Goal: Task Accomplishment & Management: Manage account settings

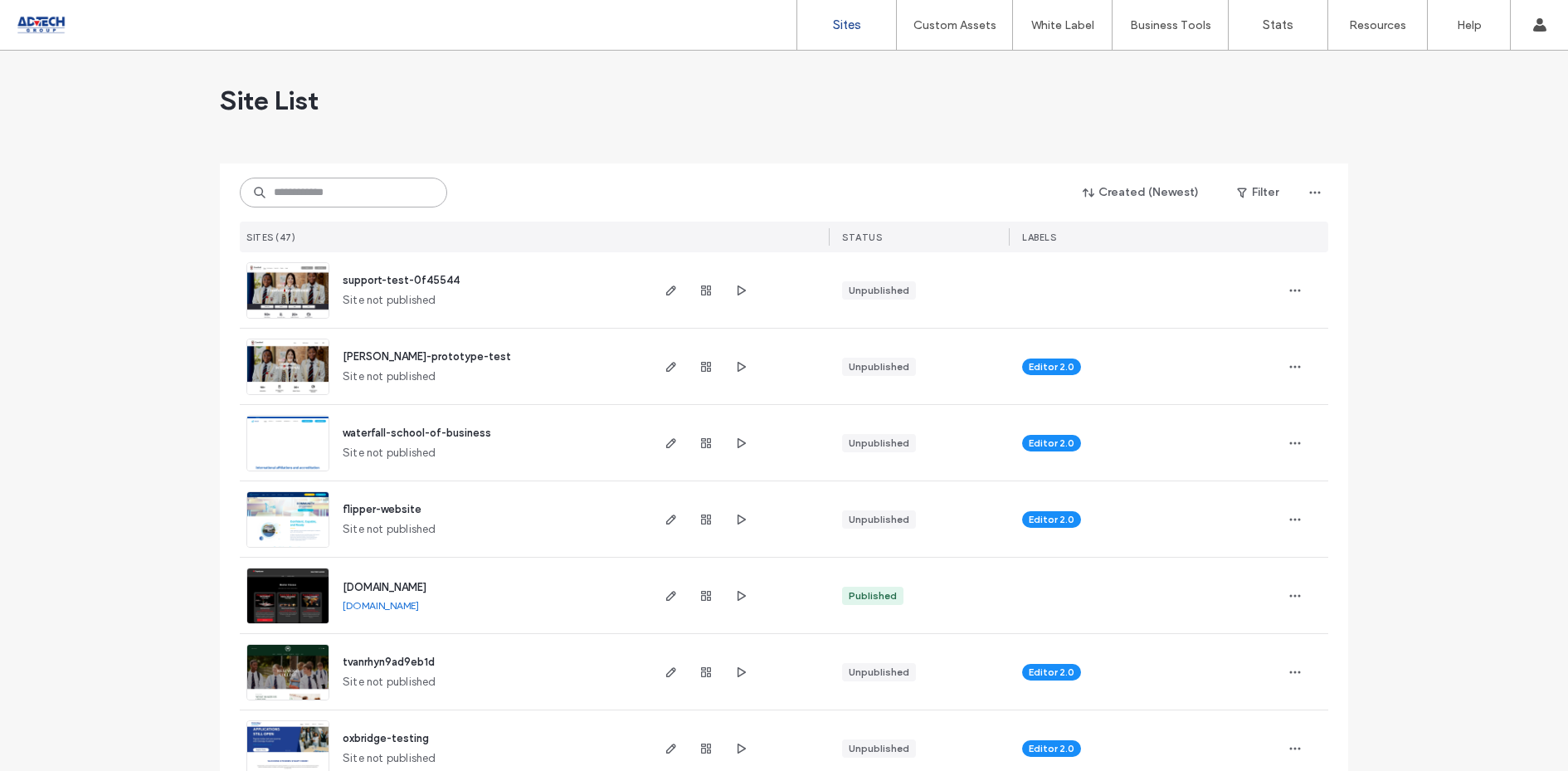
click at [342, 199] on input at bounding box center [344, 193] width 208 height 30
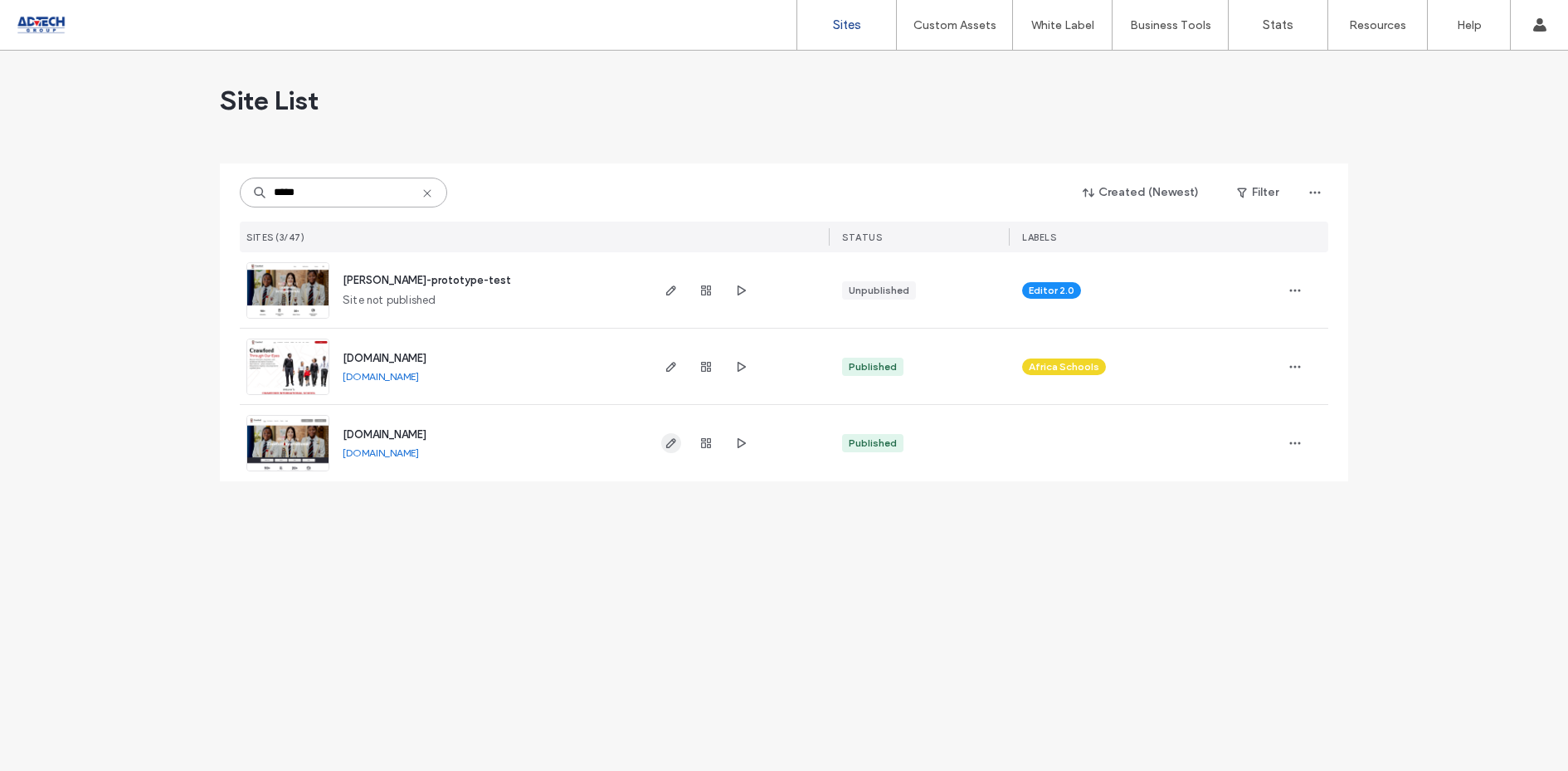
type input "*****"
click at [668, 440] on icon "button" at bounding box center [671, 444] width 13 height 13
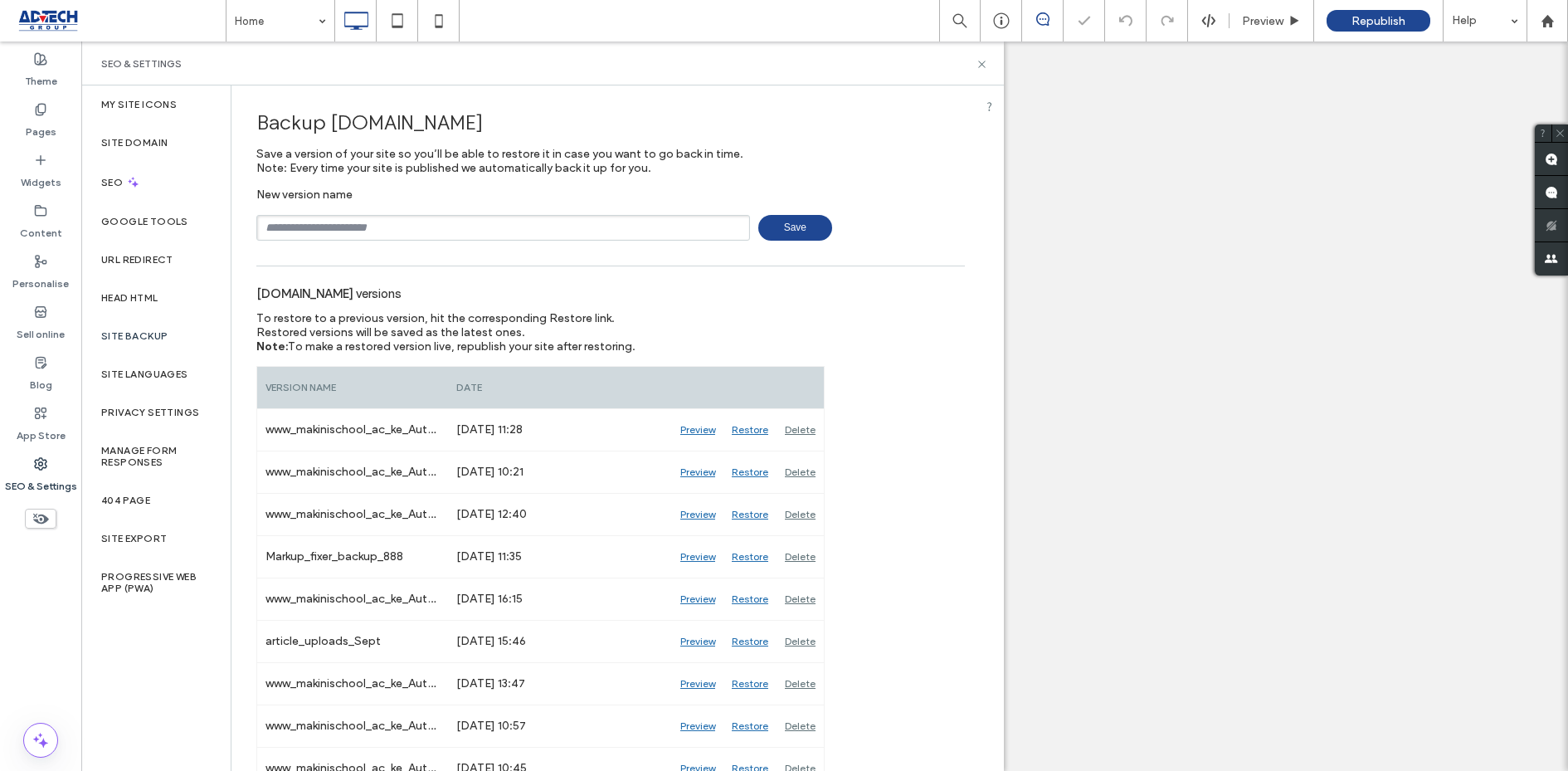
click at [408, 224] on input "text" at bounding box center [503, 228] width 494 height 26
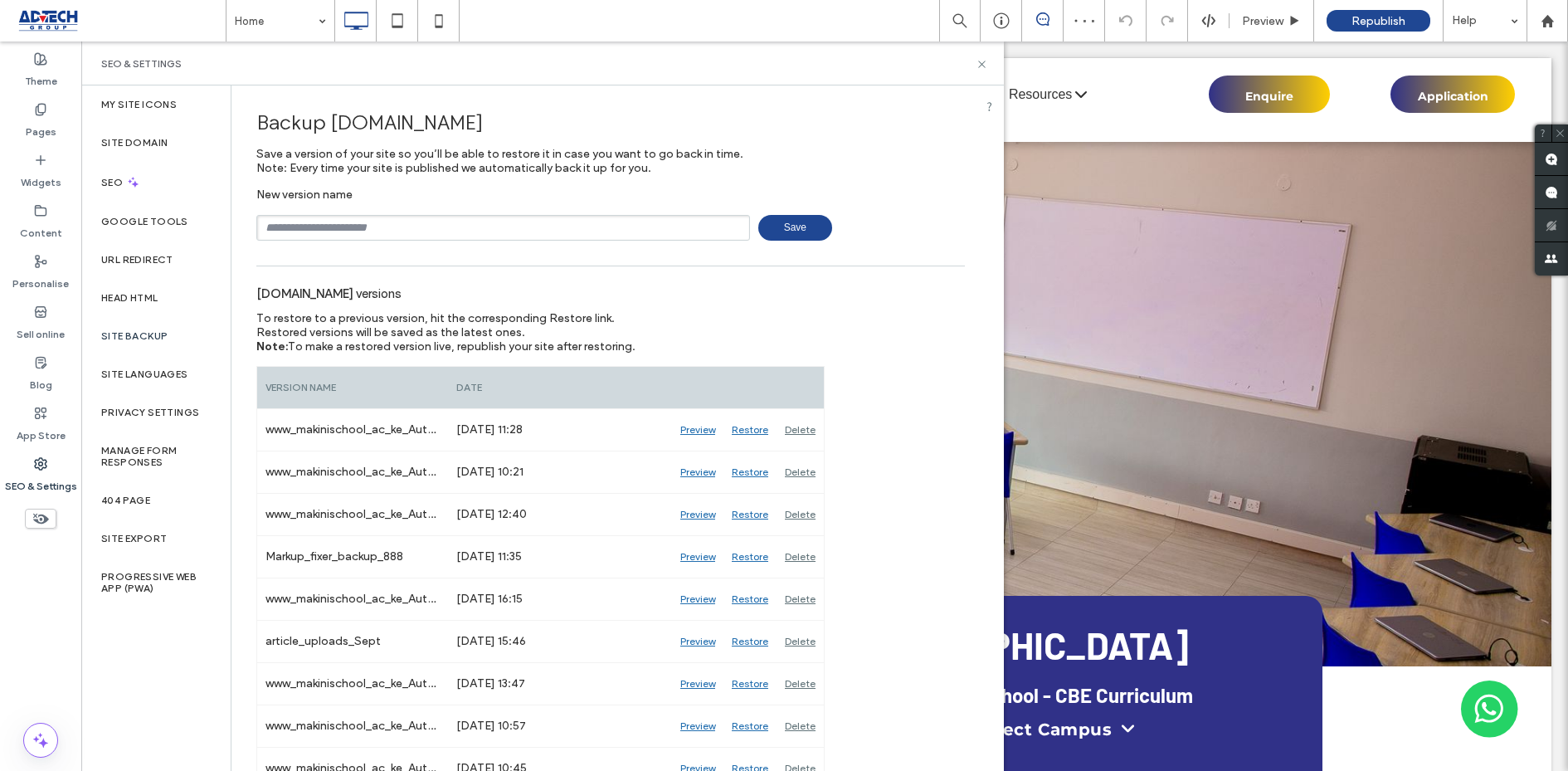
type input "**********"
click at [812, 236] on span "Save" at bounding box center [795, 228] width 74 height 26
click at [48, 110] on div "Pages" at bounding box center [40, 121] width 81 height 50
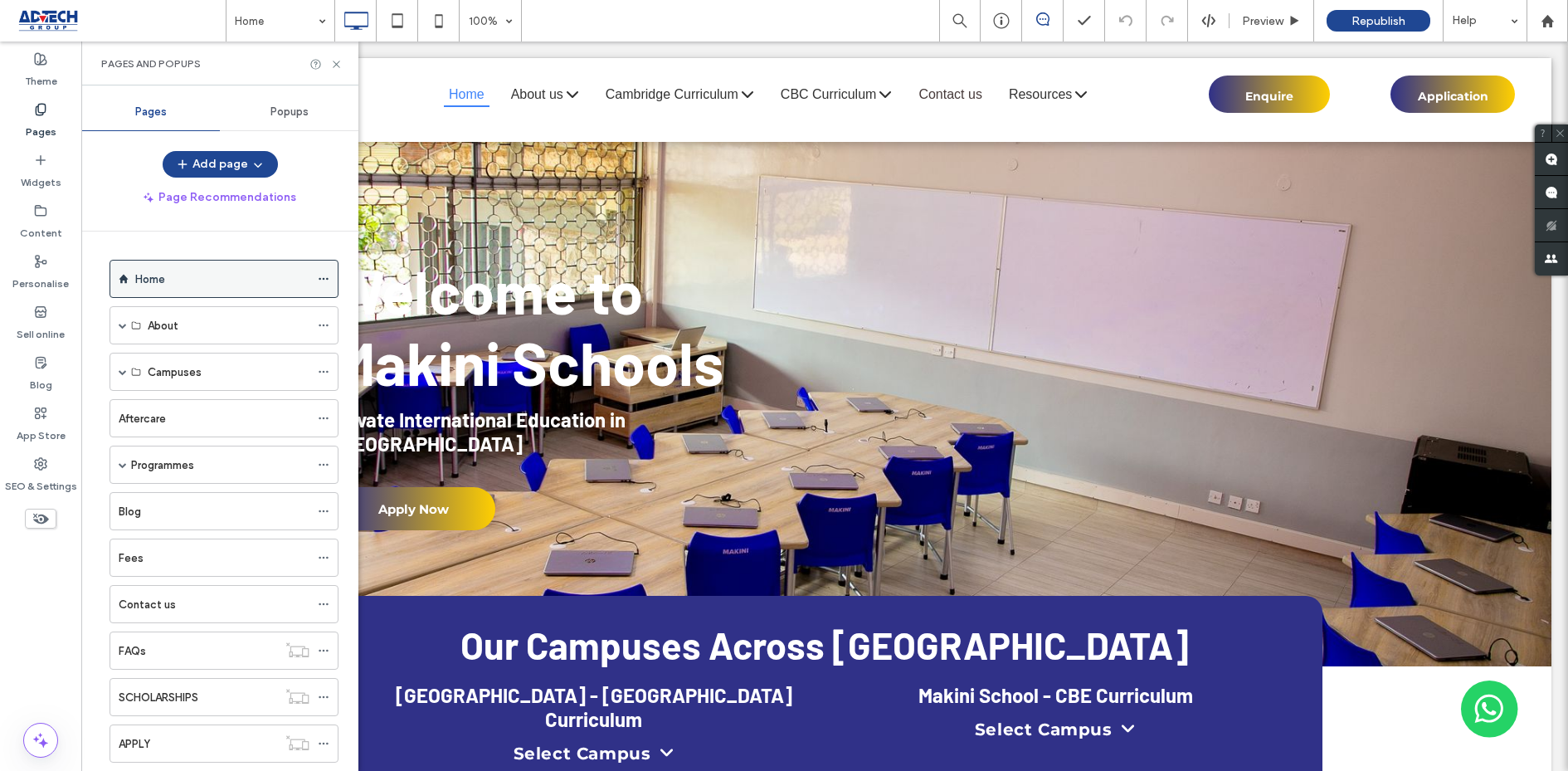
click at [320, 280] on icon at bounding box center [324, 279] width 12 height 12
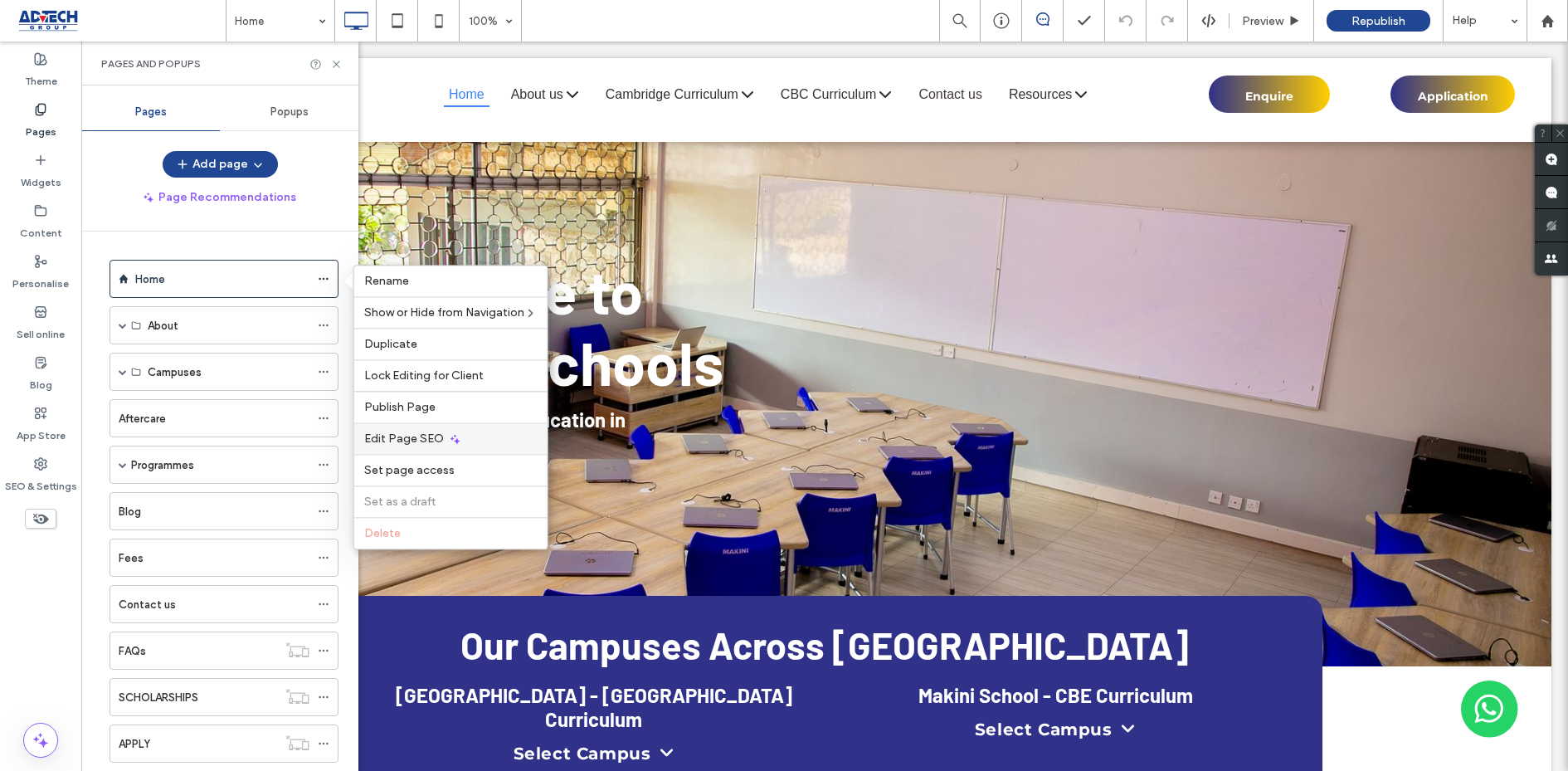
click at [423, 449] on div "Edit Page SEO" at bounding box center [450, 439] width 193 height 32
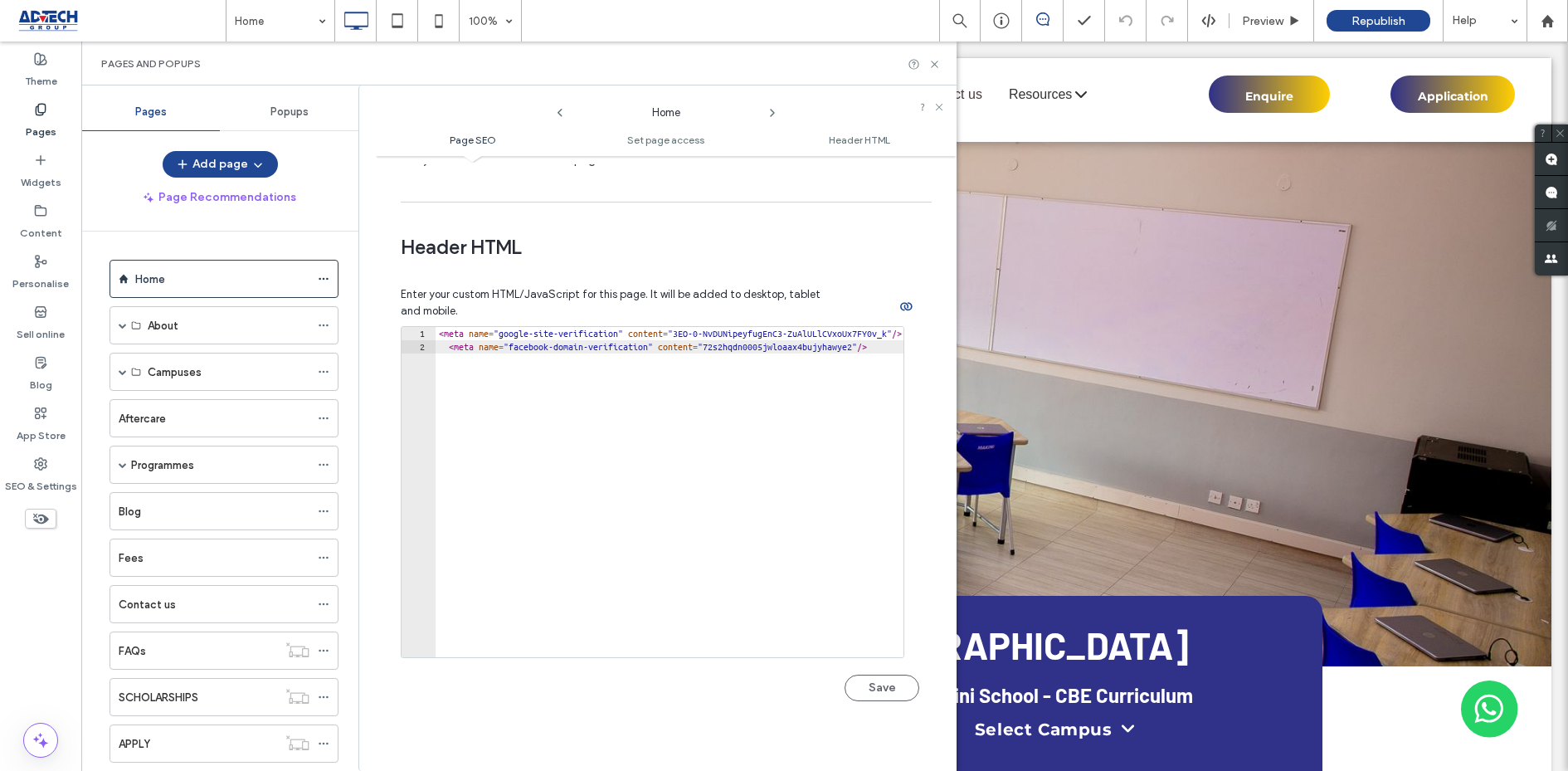
scroll to position [1428, 0]
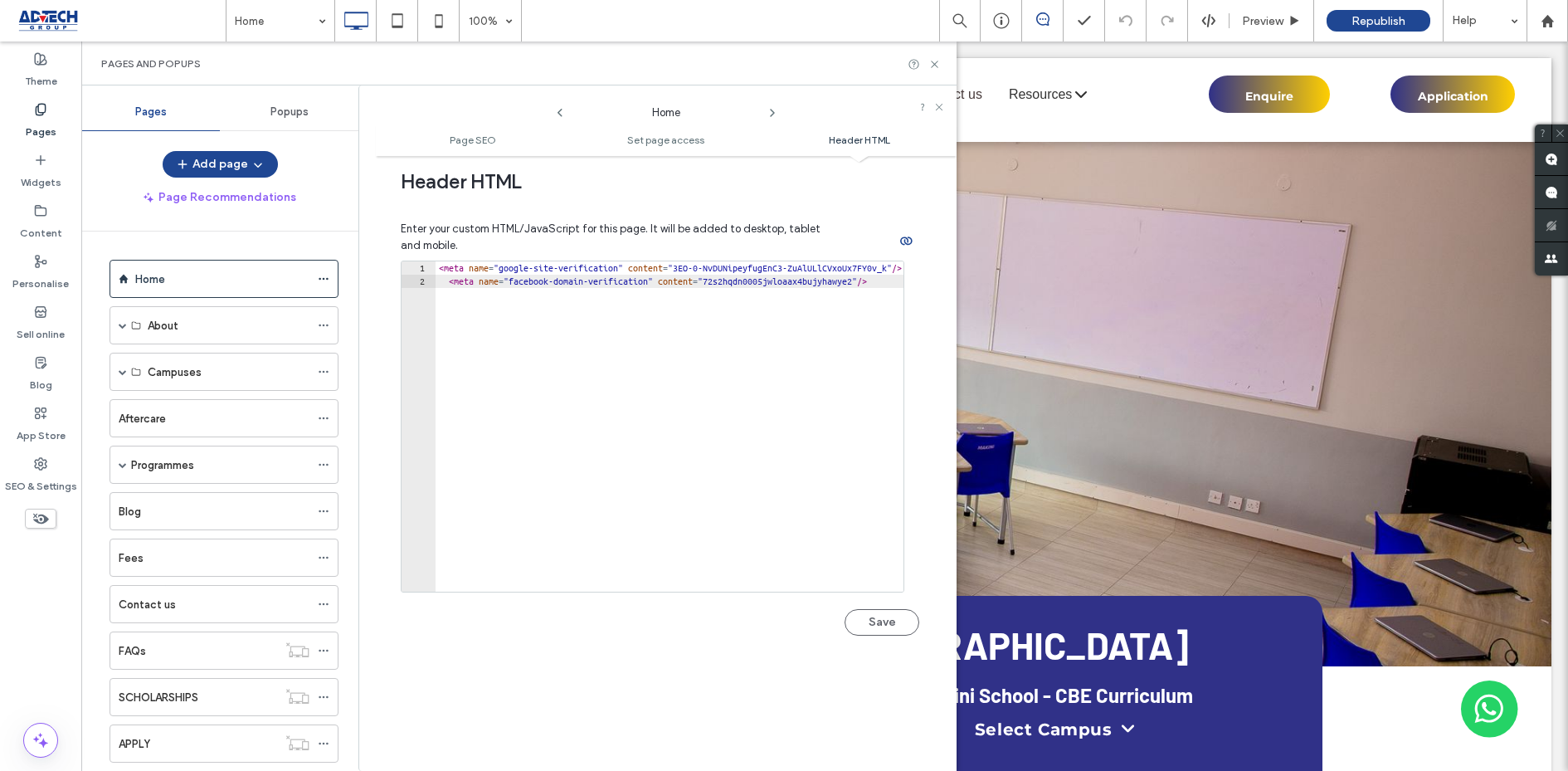
type textarea "**********"
click at [531, 374] on div "< meta name = "google-site-verification" content = "3EO-0-NvDUNipeyfugEnC3-ZuAl…" at bounding box center [717, 439] width 562 height 357
paste textarea "*********"
type textarea "*********"
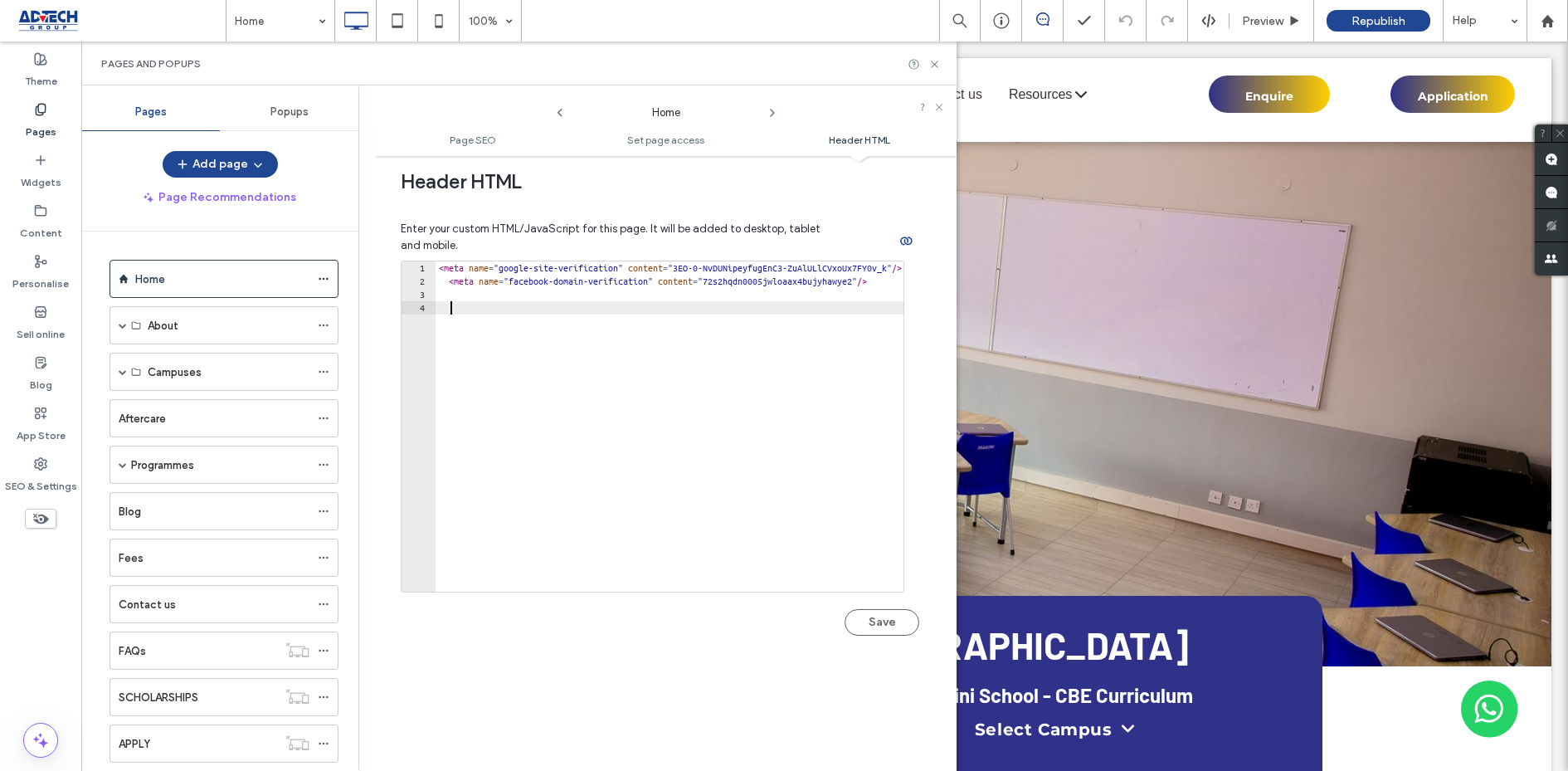
scroll to position [359, 0]
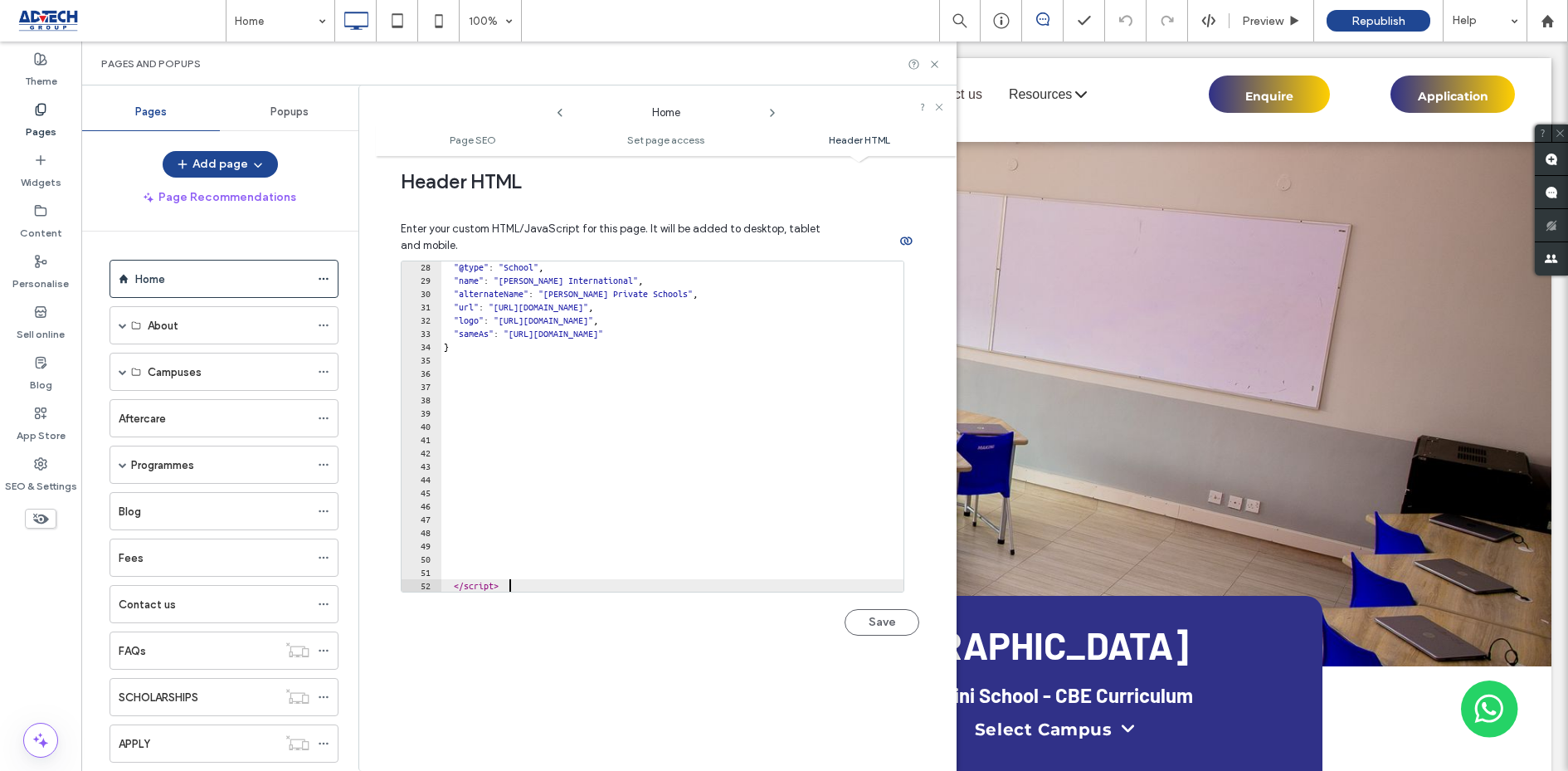
click at [491, 562] on div ""@type" : "School" , "name" : "Crawford International" , "alternateName" : "Cra…" at bounding box center [778, 439] width 676 height 357
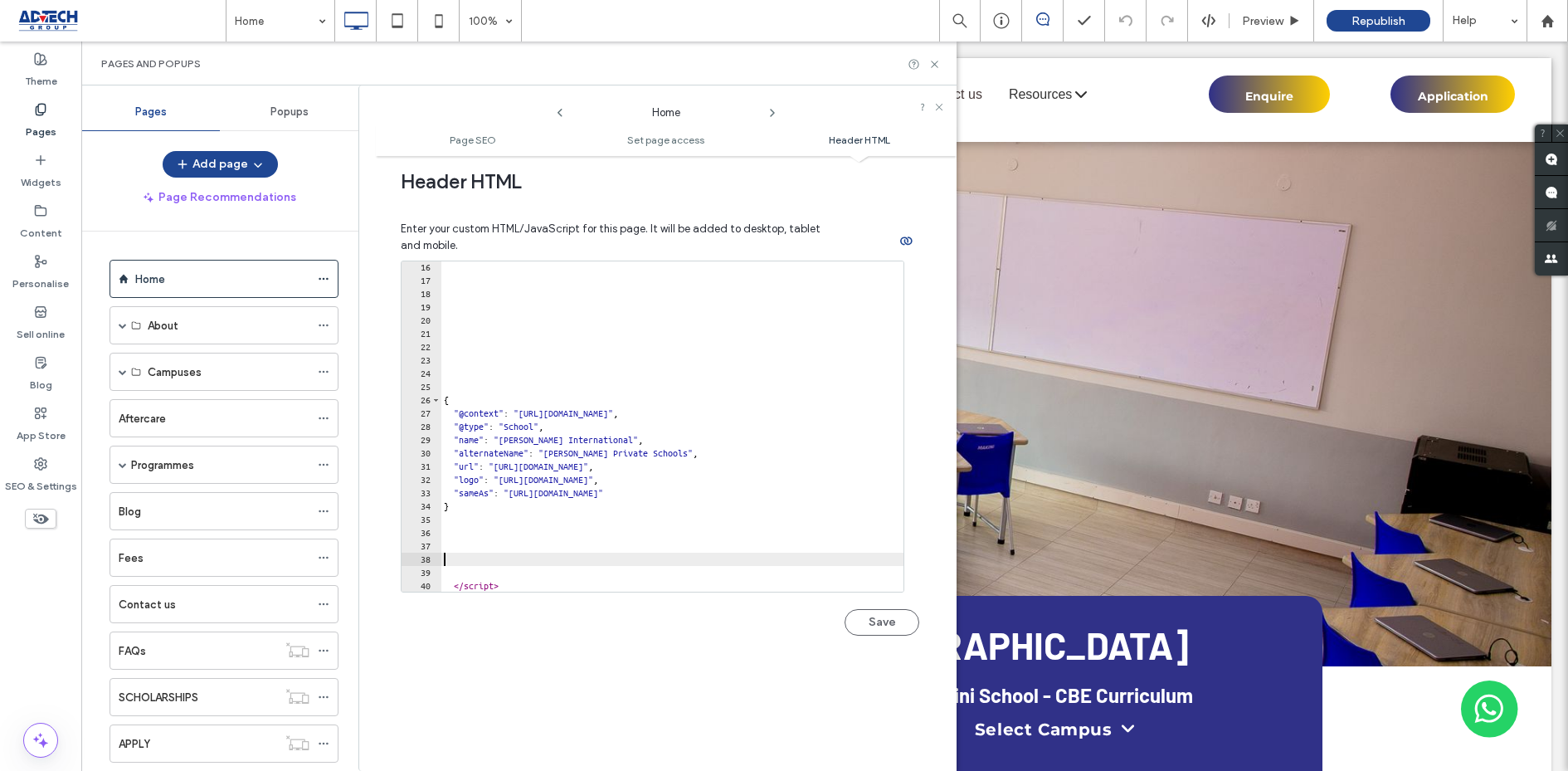
scroll to position [172, 0]
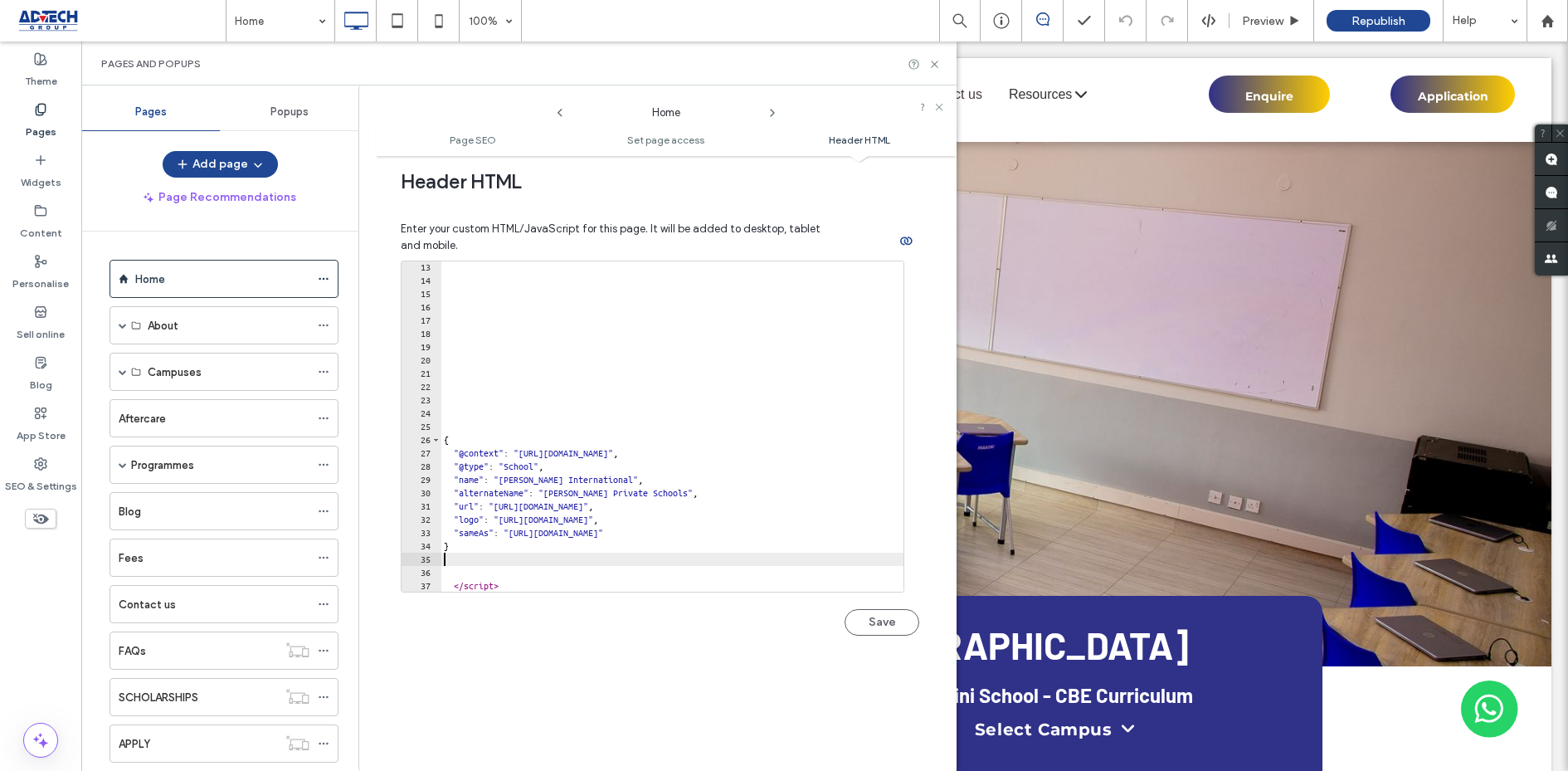
type textarea "*"
click at [483, 419] on div "{ "@context" : "https://schema.org" , "@type" : "School" , "name" : "Crawford I…" at bounding box center [778, 439] width 676 height 357
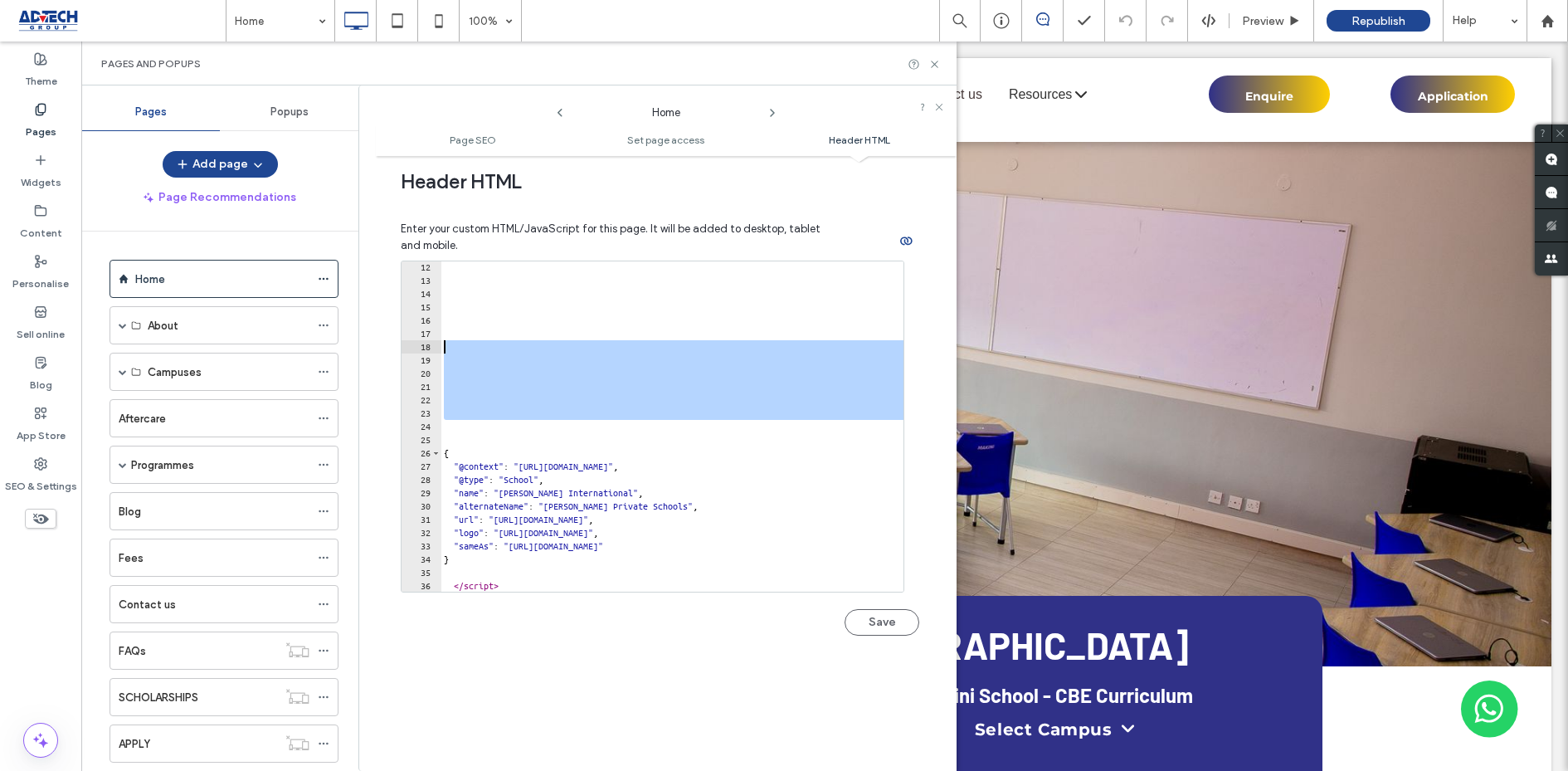
scroll to position [0, 0]
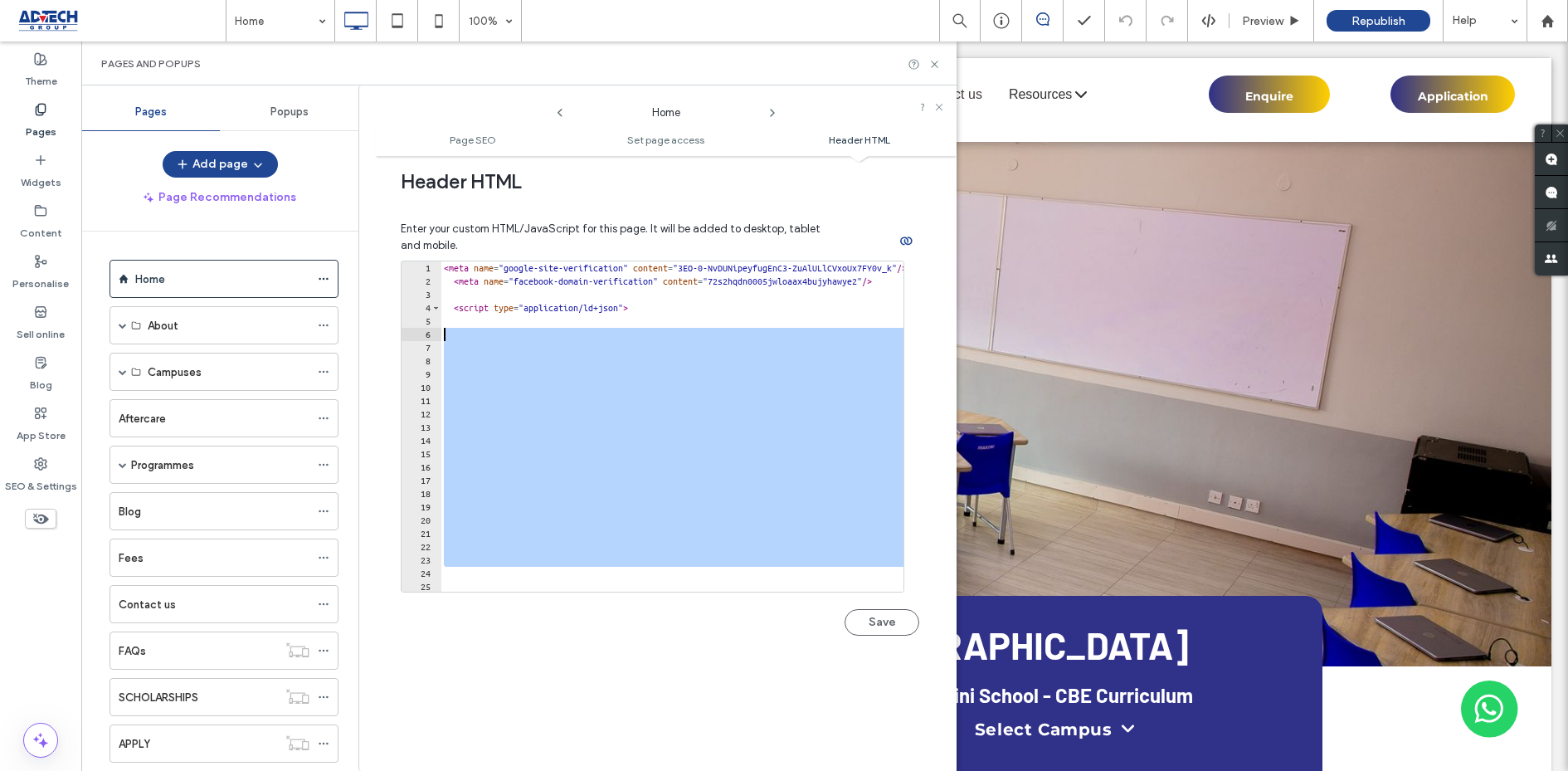
drag, startPoint x: 482, startPoint y: 419, endPoint x: 451, endPoint y: 331, distance: 93.3
click at [451, 332] on div "< meta name = "google-site-verification" content = "3EO-0-NvDUNipeyfugEnC3-ZuAl…" at bounding box center [778, 439] width 676 height 357
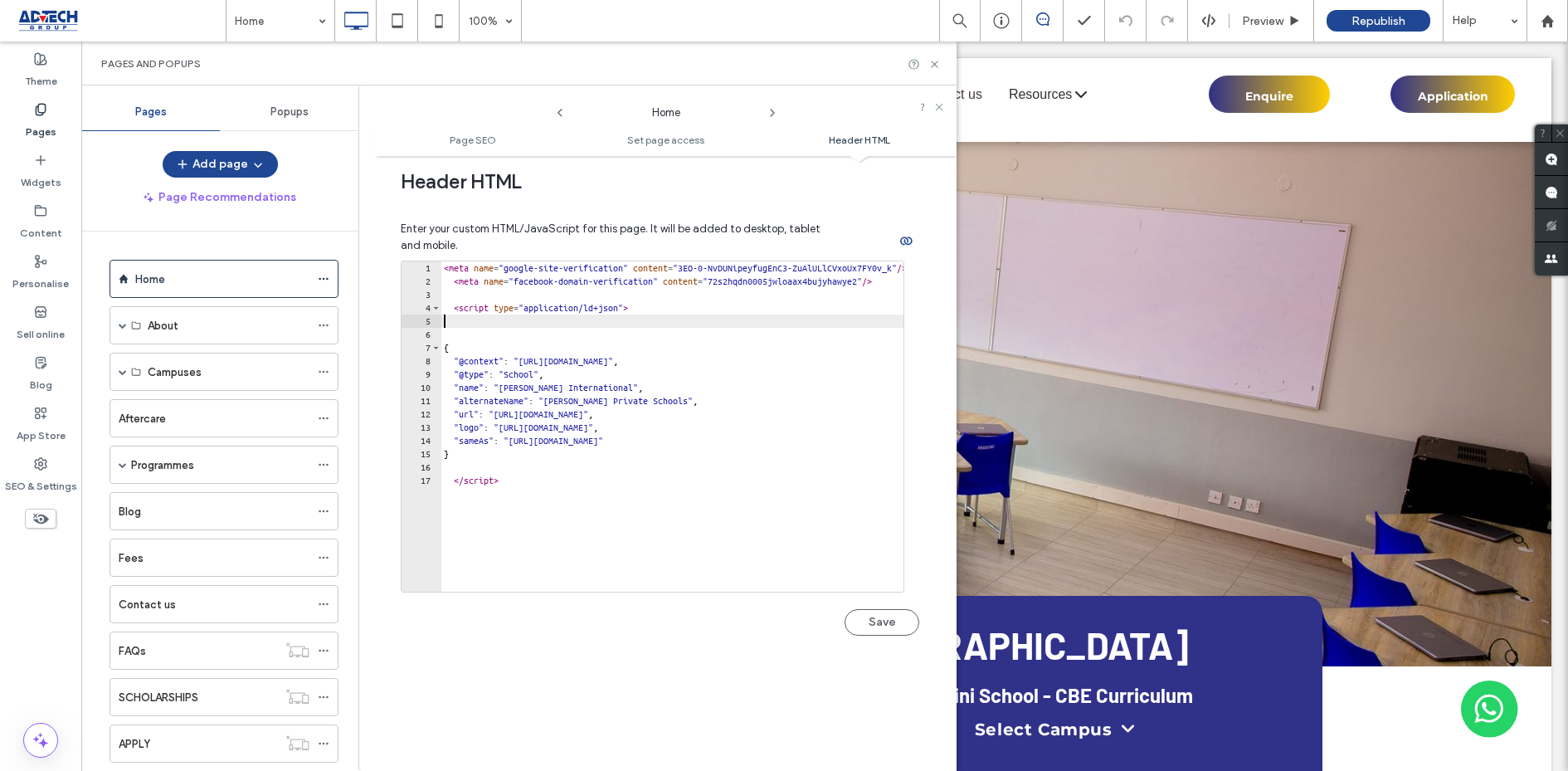
type textarea "**********"
click at [451, 316] on div "< meta name = "google-site-verification" content = "3EO-0-NvDUNipeyfugEnC3-ZuAl…" at bounding box center [778, 439] width 676 height 357
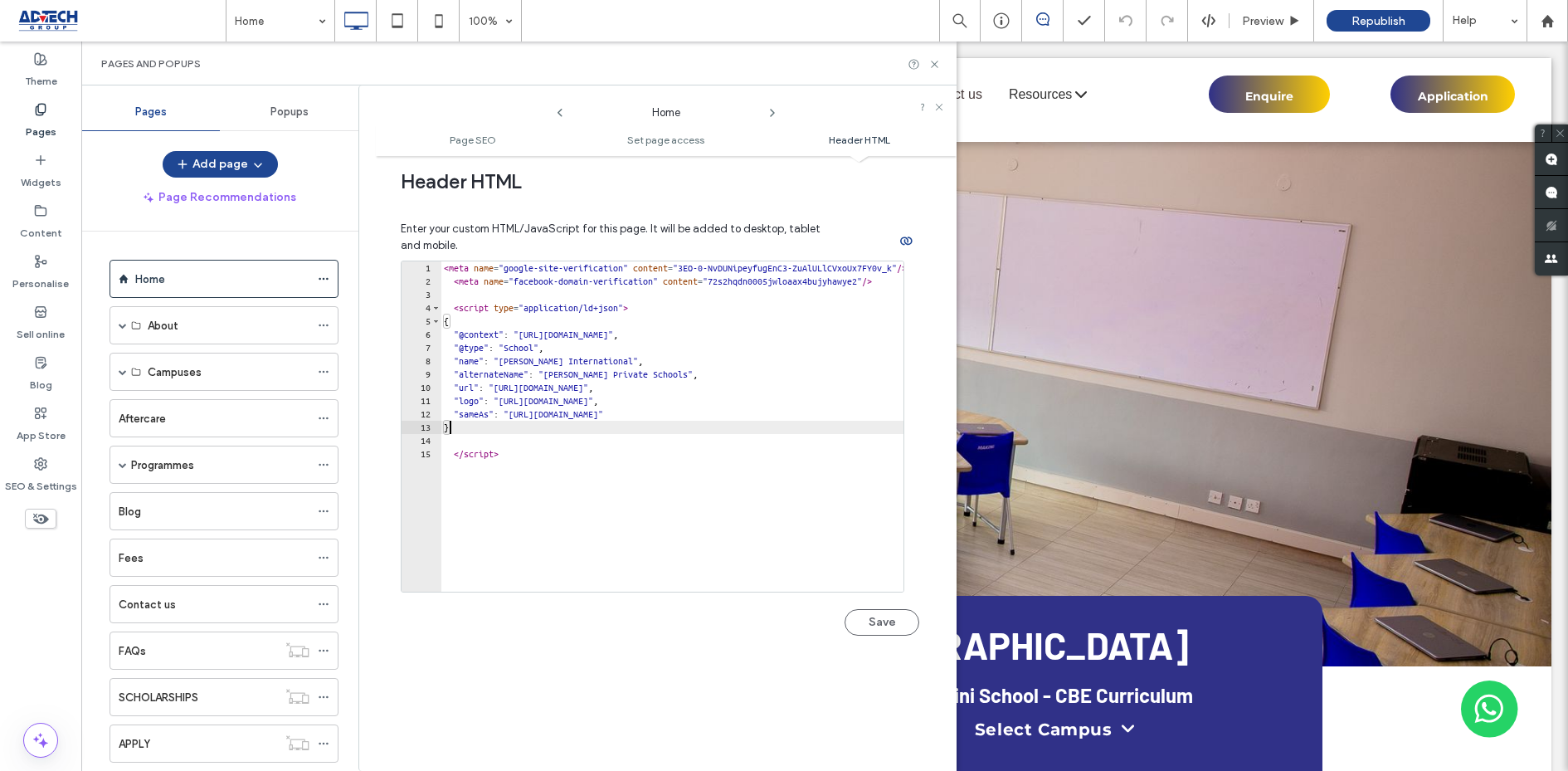
click at [466, 429] on div "< meta name = "google-site-verification" content = "3EO-0-NvDUNipeyfugEnC3-ZuAl…" at bounding box center [778, 439] width 676 height 357
type textarea "*"
click at [464, 438] on div "< meta name = "google-site-verification" content = "3EO-0-NvDUNipeyfugEnC3-ZuAl…" at bounding box center [778, 439] width 676 height 357
click at [454, 301] on div "< meta name = "google-site-verification" content = "3EO-0-NvDUNipeyfugEnC3-ZuAl…" at bounding box center [778, 439] width 676 height 357
click at [451, 438] on div "< meta name = "google-site-verification" content = "3EO-0-NvDUNipeyfugEnC3-ZuAl…" at bounding box center [778, 439] width 676 height 357
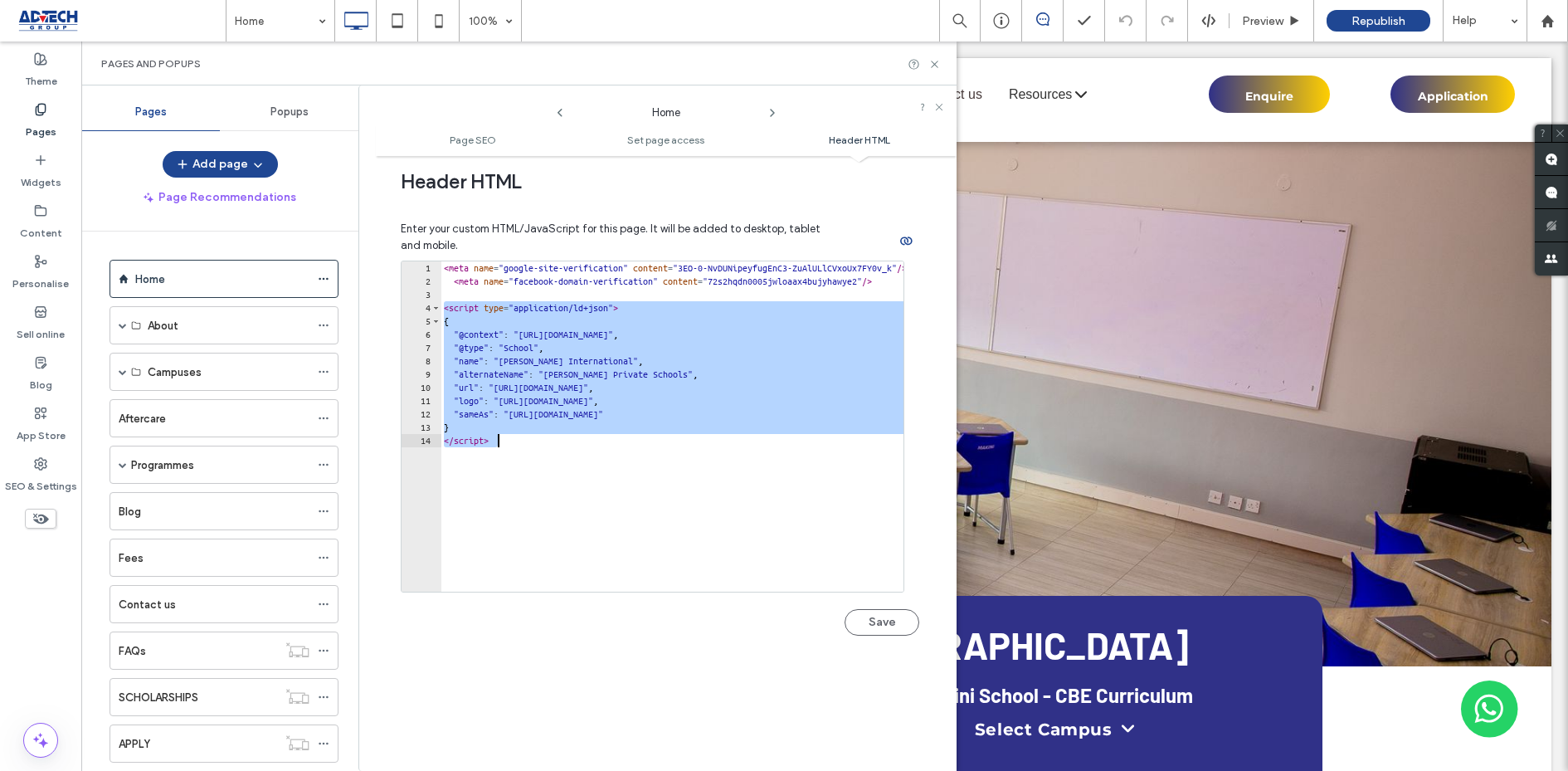
drag, startPoint x: 443, startPoint y: 306, endPoint x: 601, endPoint y: 457, distance: 218.6
click at [601, 458] on div "< meta name = "google-site-verification" content = "3EO-0-NvDUNipeyfugEnC3-ZuAl…" at bounding box center [778, 439] width 676 height 357
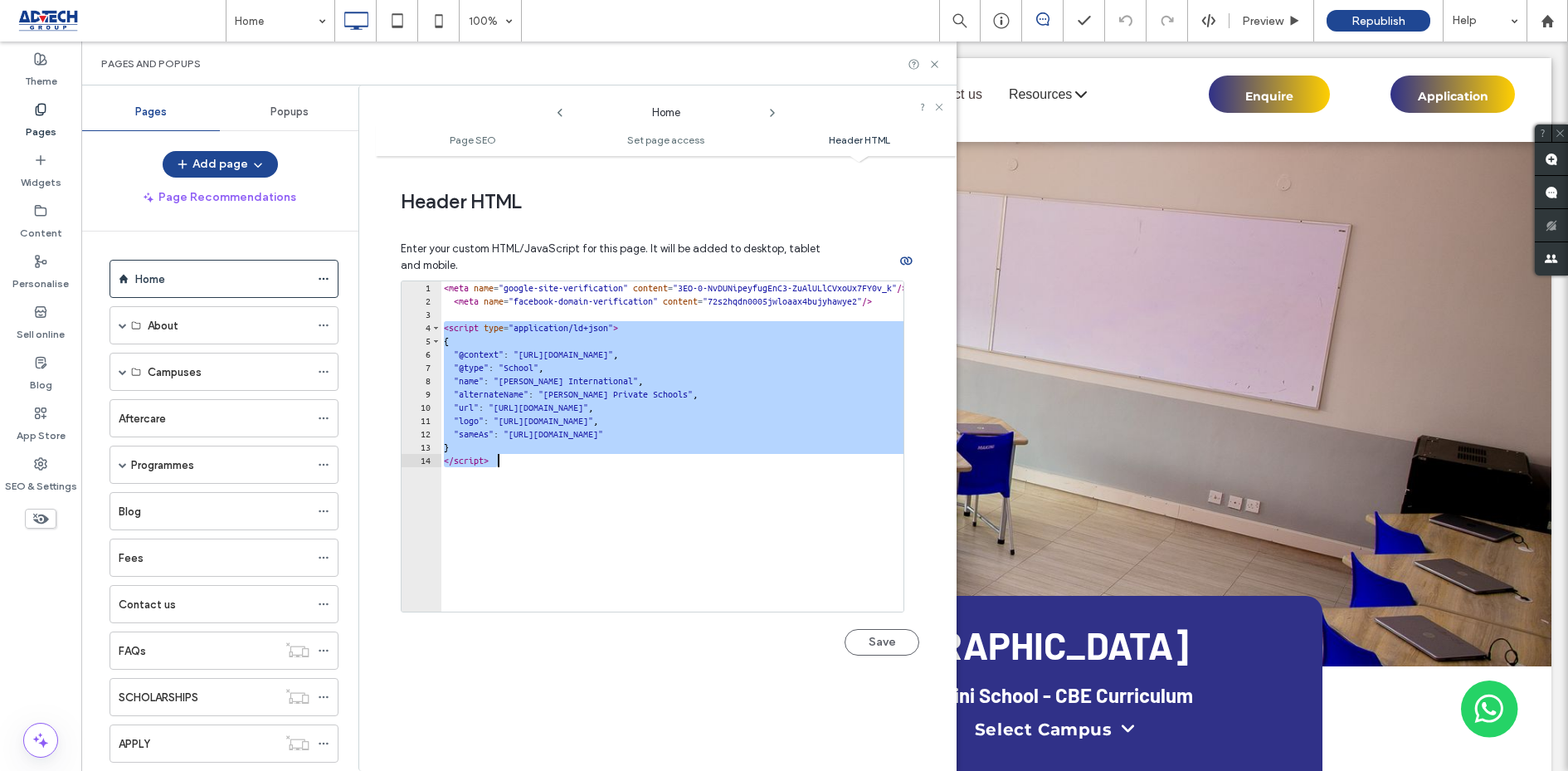
click at [557, 491] on div "< meta name = "google-site-verification" content = "3EO-0-NvDUNipeyfugEnC3-ZuAl…" at bounding box center [778, 460] width 676 height 357
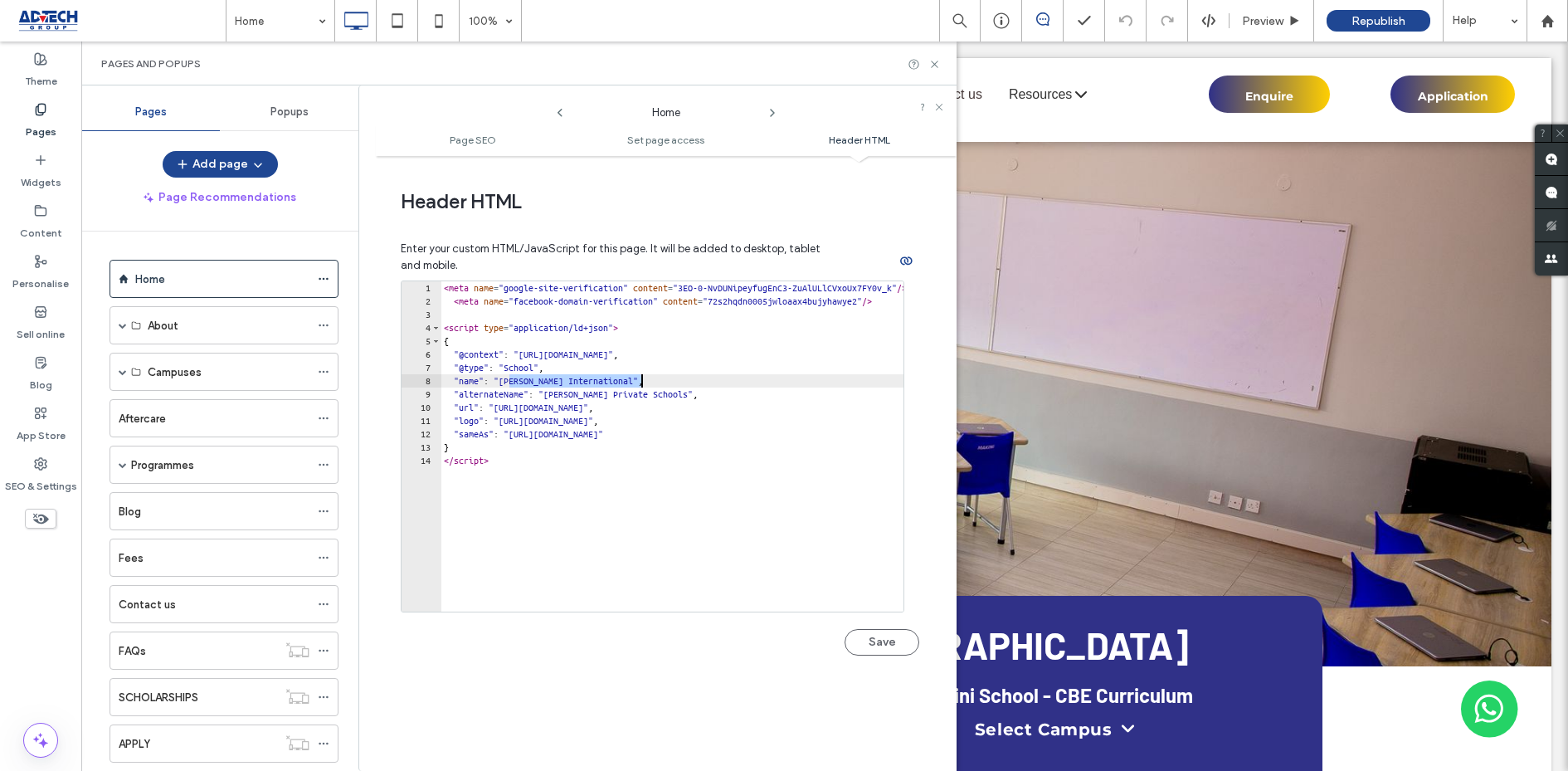
drag, startPoint x: 510, startPoint y: 378, endPoint x: 638, endPoint y: 375, distance: 128.0
click at [638, 375] on div "< meta name = "google-site-verification" content = "3EO-0-NvDUNipeyfugEnC3-ZuAl…" at bounding box center [778, 460] width 676 height 357
click at [569, 390] on div "< meta name = "google-site-verification" content = "3EO-0-NvDUNipeyfugEnC3-ZuAl…" at bounding box center [778, 460] width 676 height 357
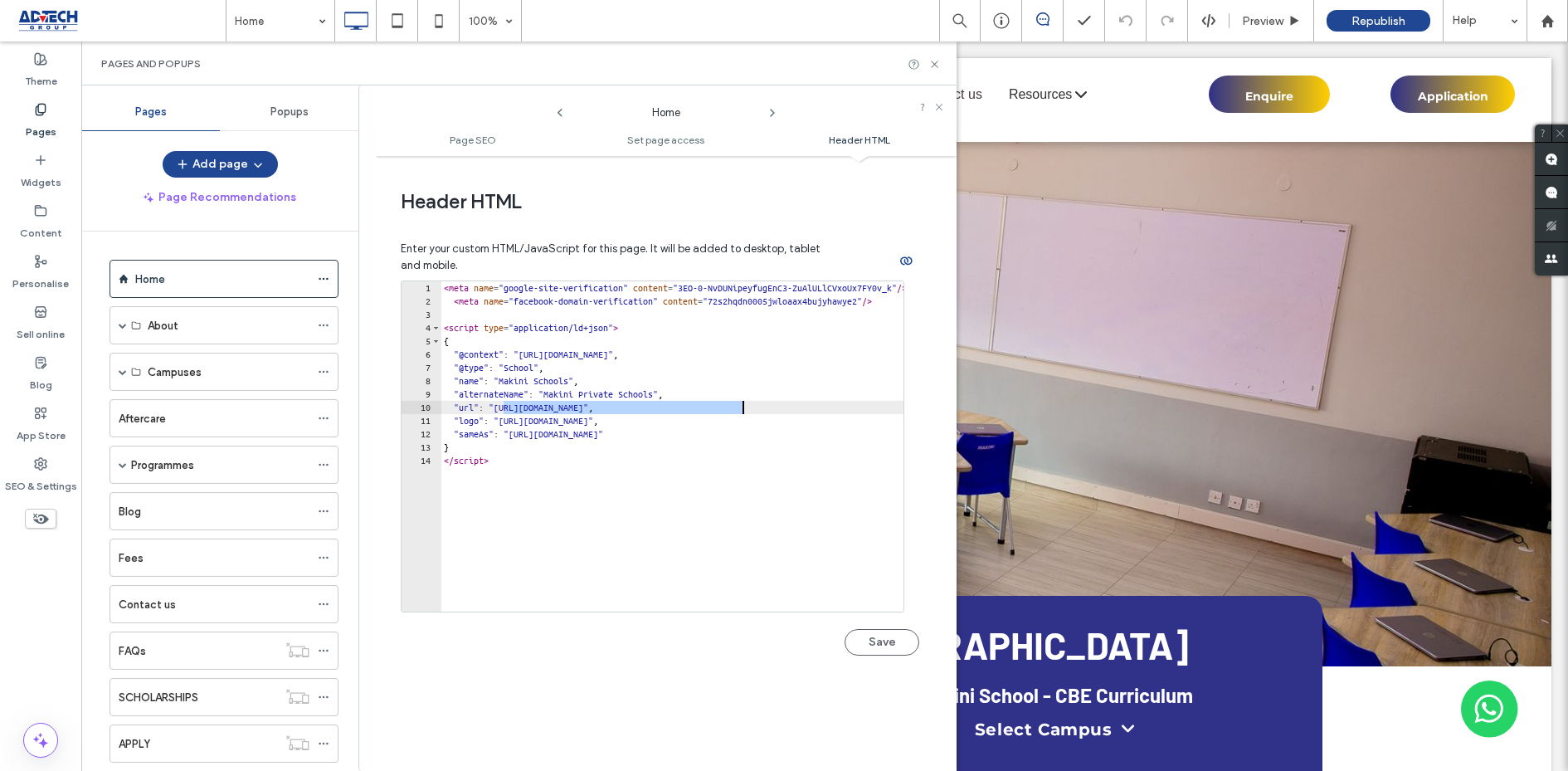
drag, startPoint x: 504, startPoint y: 404, endPoint x: 743, endPoint y: 406, distance: 239.0
click at [743, 406] on div "< meta name = "google-site-verification" content = "3EO-0-NvDUNipeyfugEnC3-ZuAl…" at bounding box center [778, 460] width 676 height 357
paste textarea "Cursor at row 10"
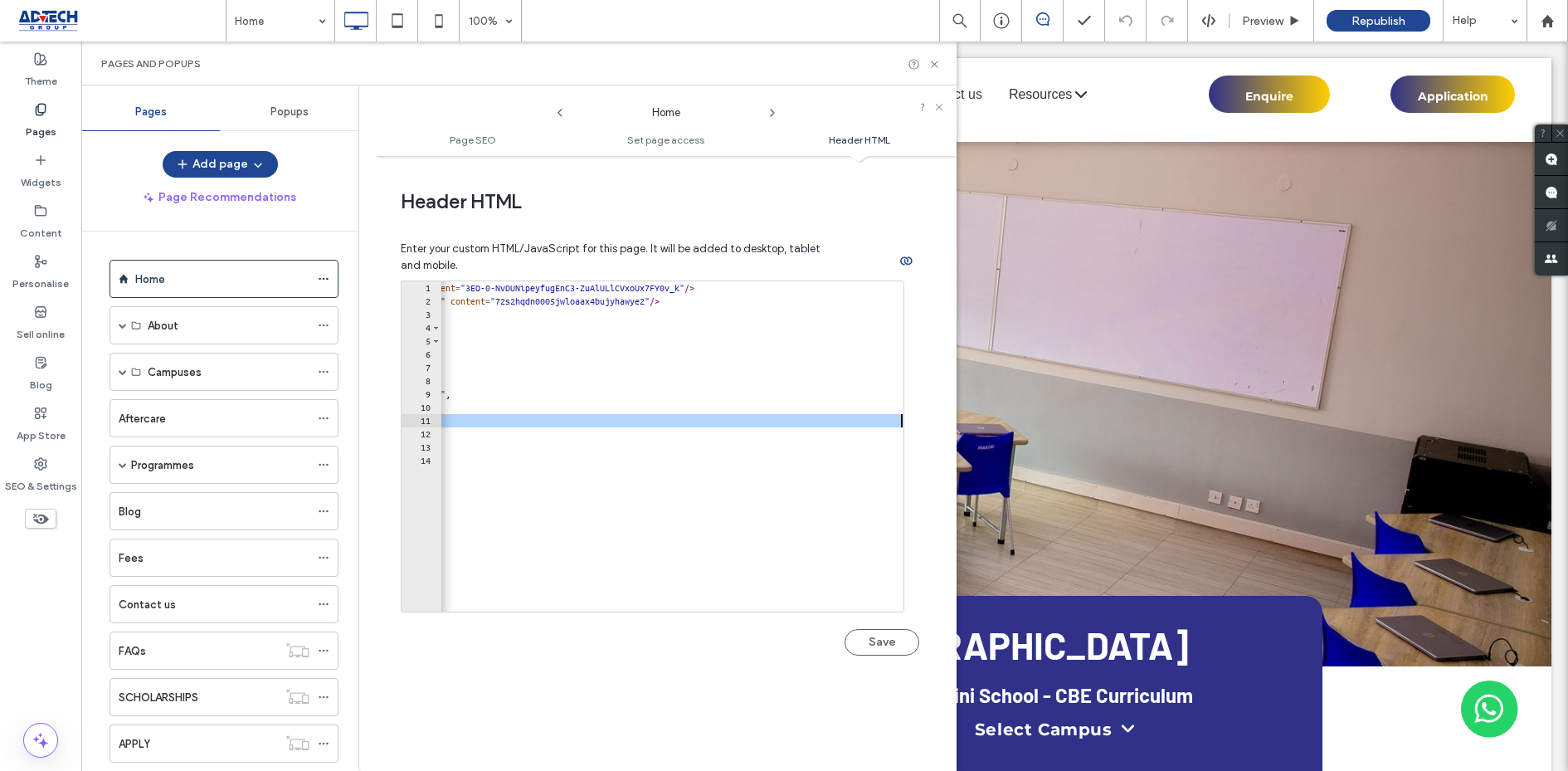
scroll to position [0, 213]
drag, startPoint x: 509, startPoint y: 419, endPoint x: 888, endPoint y: 424, distance: 379.0
click at [888, 424] on div "< meta name = "google-site-verification" content = "3EO-0-NvDUNipeyfugEnC3-ZuAl…" at bounding box center [566, 460] width 676 height 357
paste textarea "Cursor at row 11"
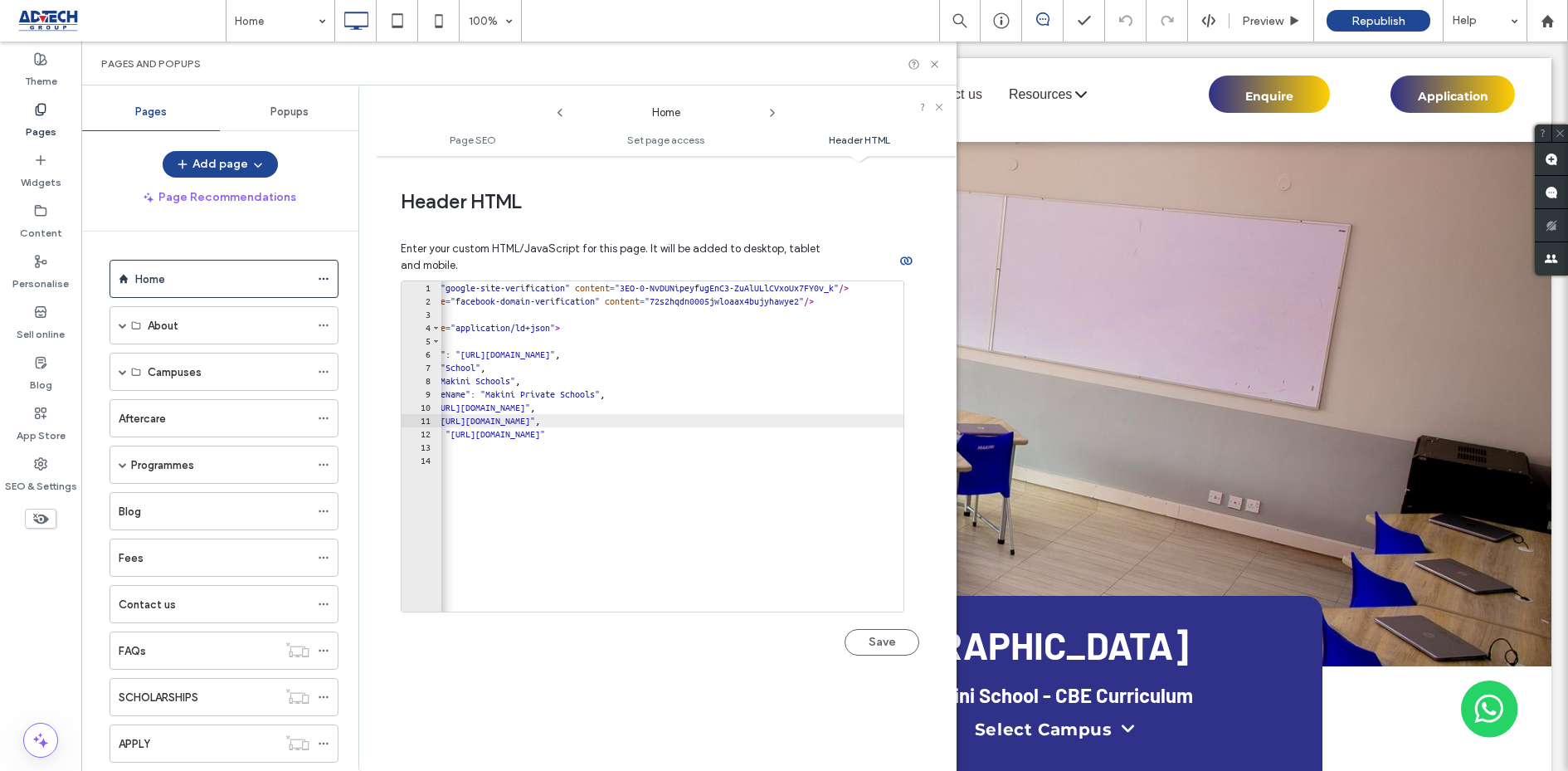
scroll to position [0, 0]
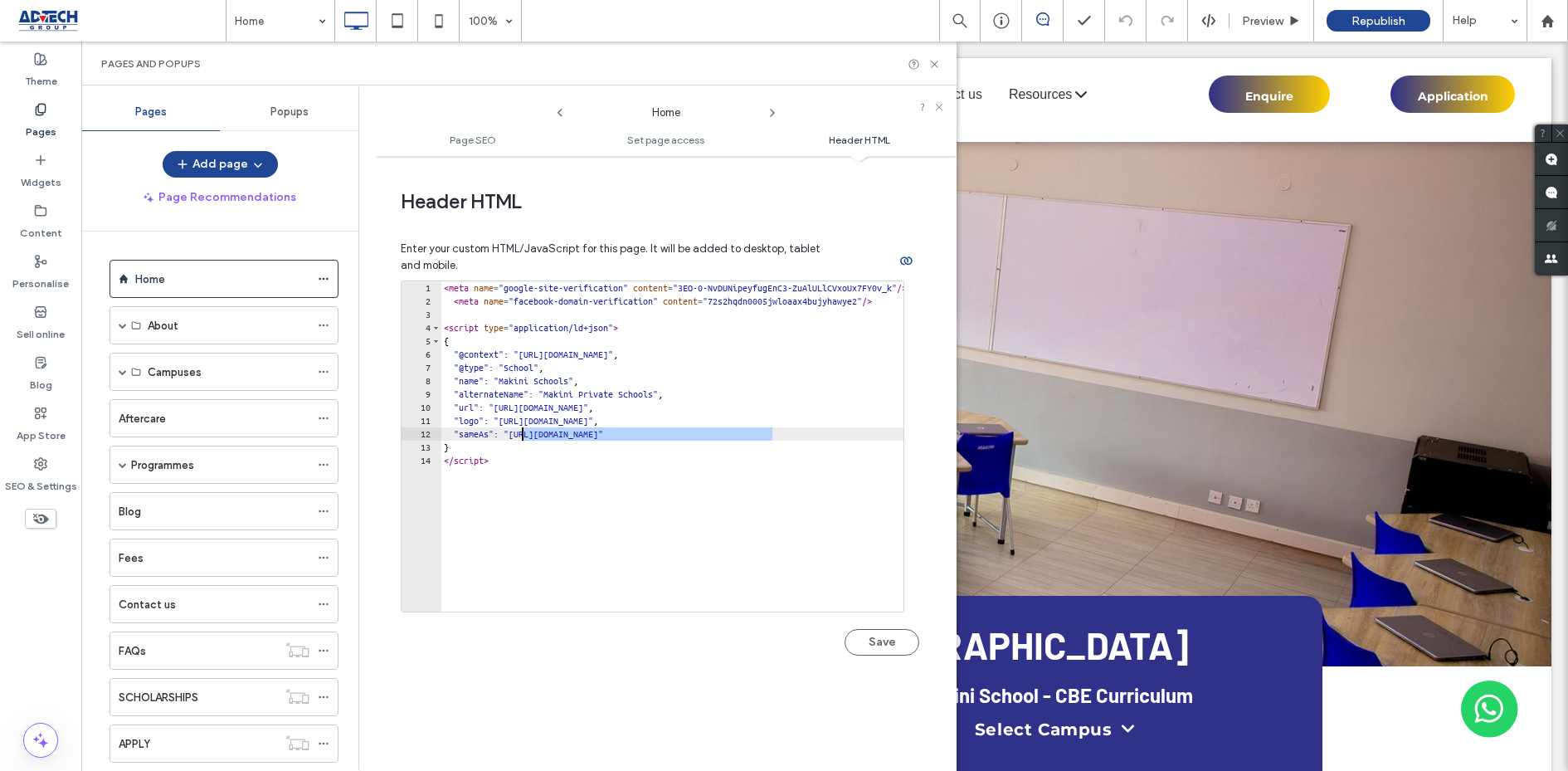
drag, startPoint x: 772, startPoint y: 434, endPoint x: 522, endPoint y: 424, distance: 250.2
click at [522, 424] on div "< meta name = "google-site-verification" content = "3EO-0-NvDUNipeyfugEnC3-ZuAl…" at bounding box center [733, 460] width 587 height 357
paste textarea "Cursor at row 12"
drag, startPoint x: 777, startPoint y: 432, endPoint x: 453, endPoint y: 431, distance: 324.0
click at [453, 431] on div "< meta name = "google-site-verification" content = "3EO-0-NvDUNipeyfugEnC3-ZuAl…" at bounding box center [733, 460] width 587 height 357
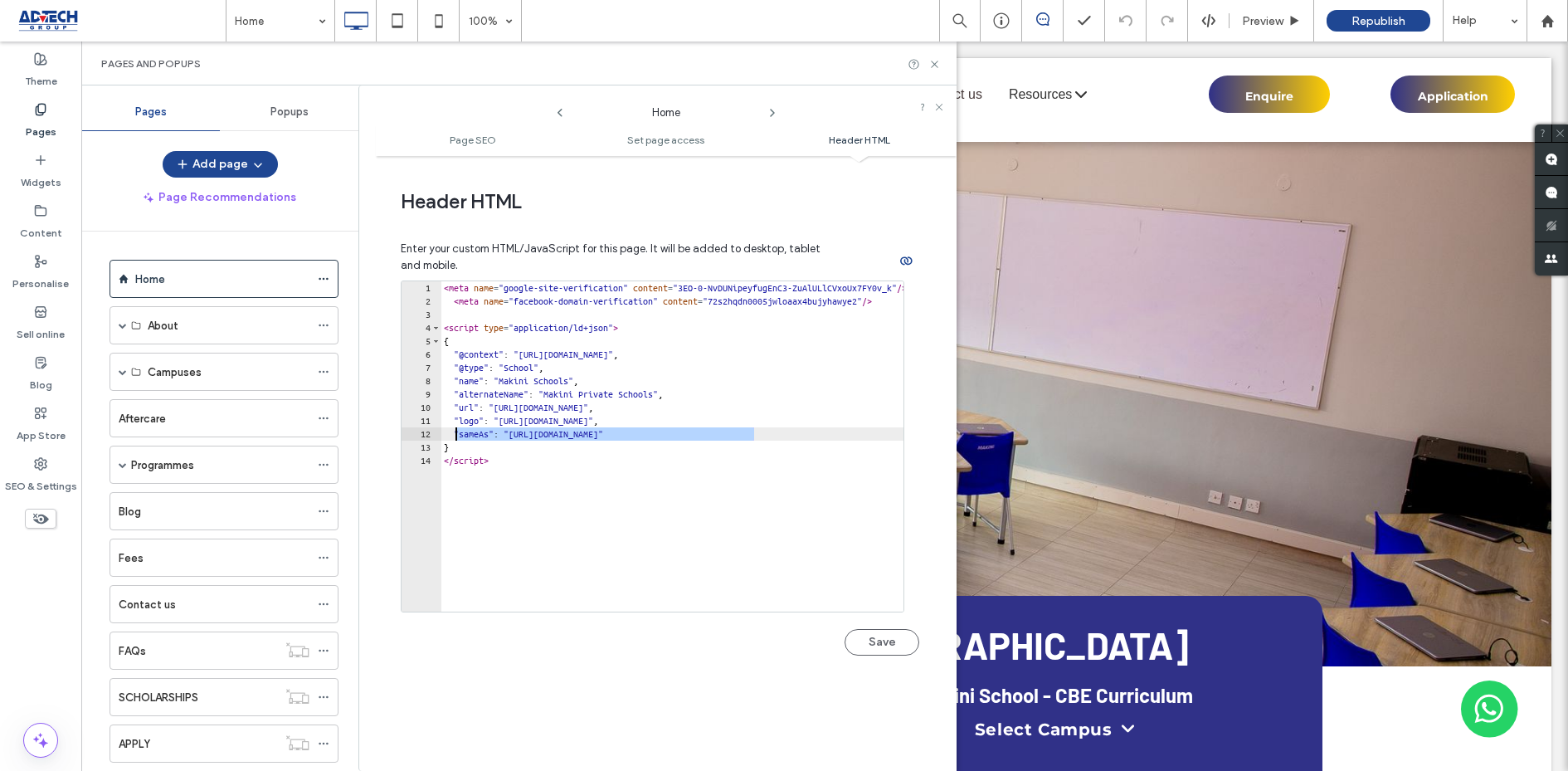
click at [777, 429] on div "< meta name = "google-site-verification" content = "3EO-0-NvDUNipeyfugEnC3-ZuAl…" at bounding box center [733, 460] width 587 height 357
type textarea "**********"
paste textarea "**********"
drag, startPoint x: 748, startPoint y: 445, endPoint x: 522, endPoint y: 441, distance: 226.0
click at [521, 441] on div "< meta name = "google-site-verification" content = "3EO-0-NvDUNipeyfugEnC3-ZuAl…" at bounding box center [733, 460] width 587 height 357
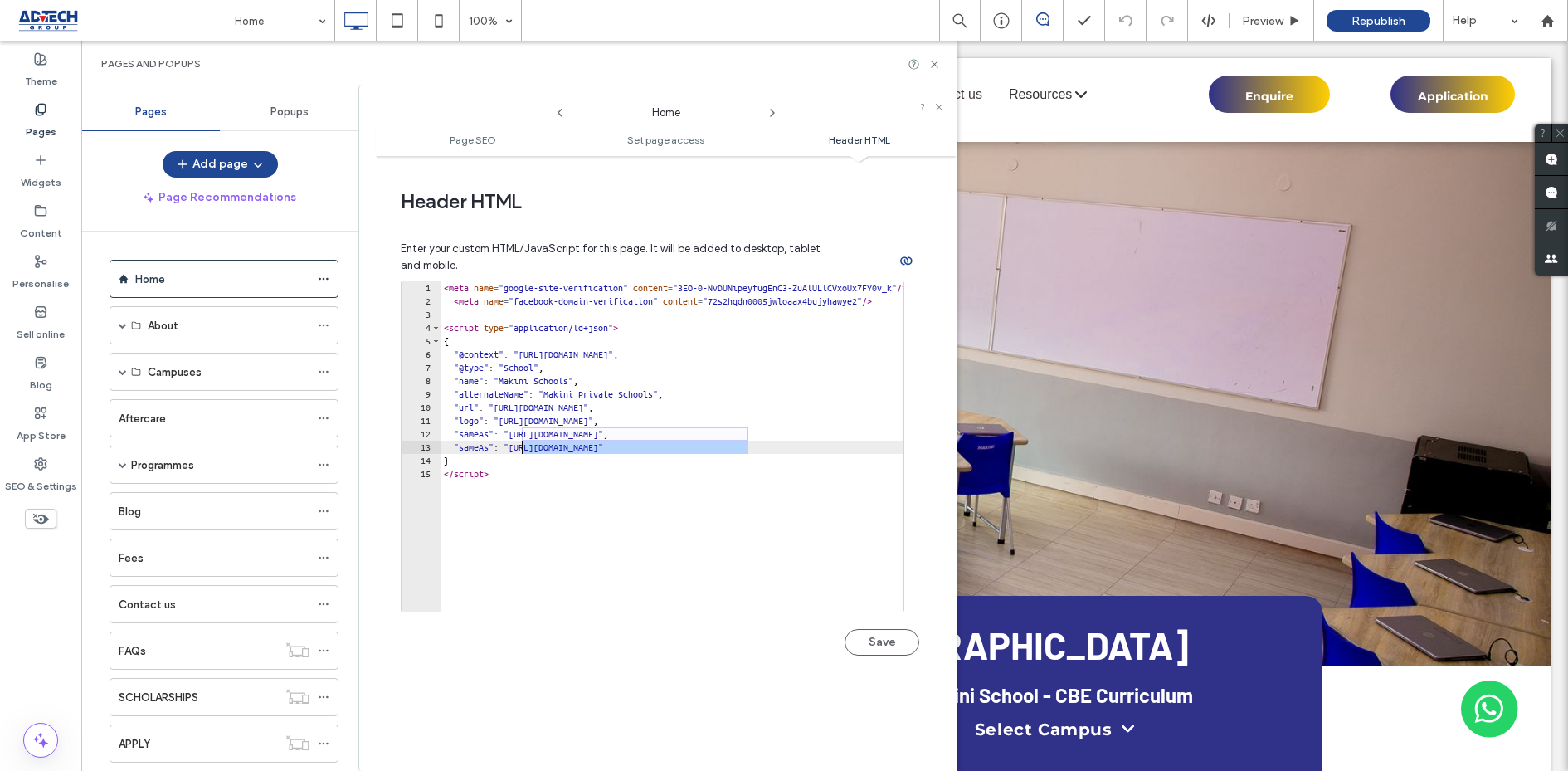
paste textarea "Cursor at row 13"
type textarea "**********"
drag, startPoint x: 693, startPoint y: 446, endPoint x: 455, endPoint y: 439, distance: 238.1
click at [455, 439] on div "< meta name = "google-site-verification" content = "3EO-0-NvDUNipeyfugEnC3-ZuAl…" at bounding box center [733, 460] width 587 height 357
type textarea "**********"
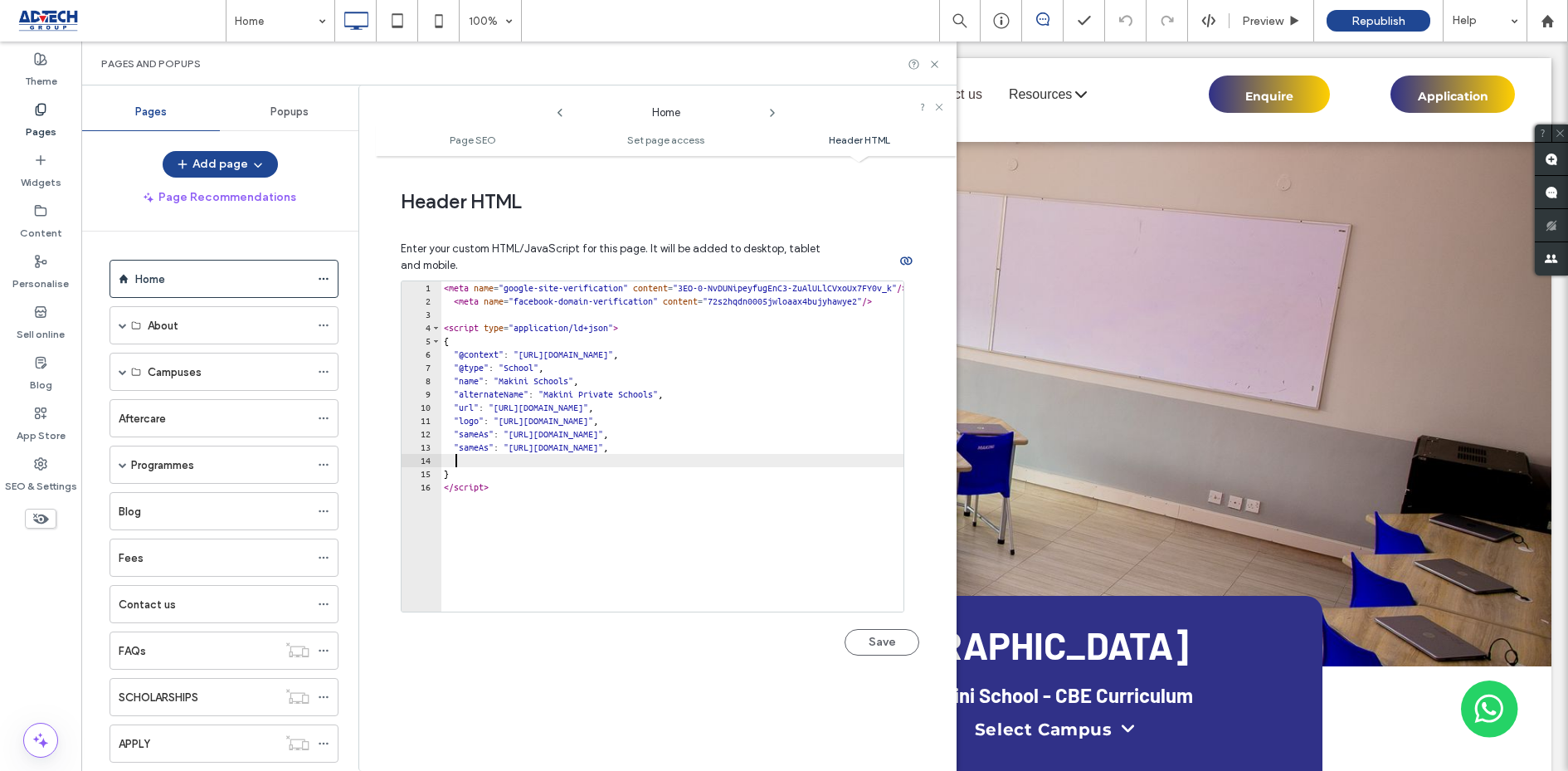
click at [468, 452] on div "< meta name = "google-site-verification" content = "3EO-0-NvDUNipeyfugEnC3-ZuAl…" at bounding box center [733, 460] width 587 height 357
paste textarea "**********"
drag, startPoint x: 686, startPoint y: 455, endPoint x: 522, endPoint y: 452, distance: 164.0
click at [522, 452] on div "< meta name = "google-site-verification" content = "3EO-0-NvDUNipeyfugEnC3-ZuAl…" at bounding box center [733, 460] width 587 height 357
paste textarea "**********"
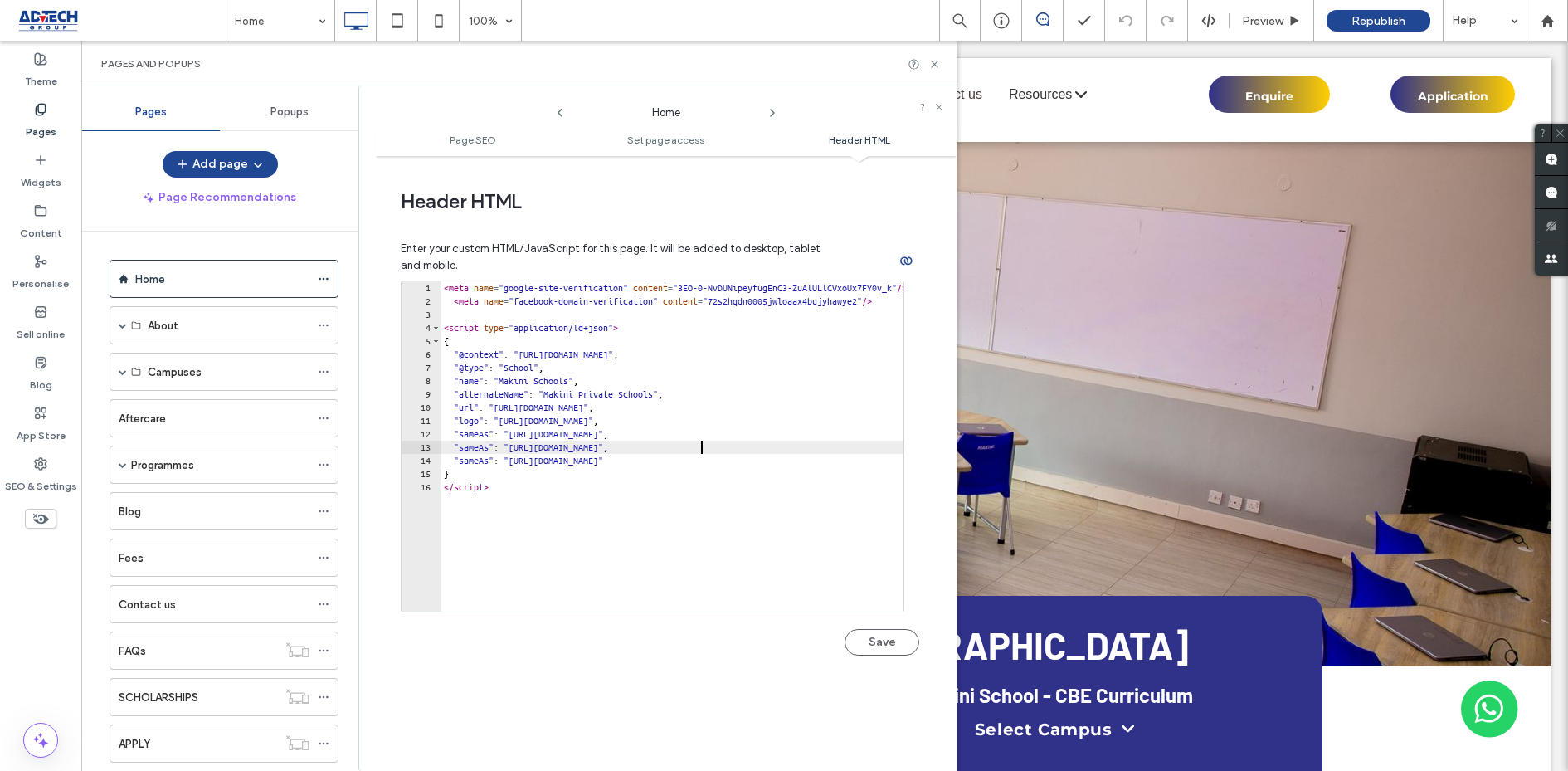
click at [787, 450] on div "< meta name = "google-site-verification" content = "3EO-0-NvDUNipeyfugEnC3-ZuAl…" at bounding box center [733, 460] width 587 height 357
drag, startPoint x: 778, startPoint y: 454, endPoint x: 455, endPoint y: 450, distance: 323.0
click at [455, 450] on div "< meta name = "google-site-verification" content = "3EO-0-NvDUNipeyfugEnC3-ZuAl…" at bounding box center [733, 460] width 587 height 357
click at [786, 463] on div "< meta name = "google-site-verification" content = "3EO-0-NvDUNipeyfugEnC3-ZuAl…" at bounding box center [733, 460] width 587 height 357
type textarea "**********"
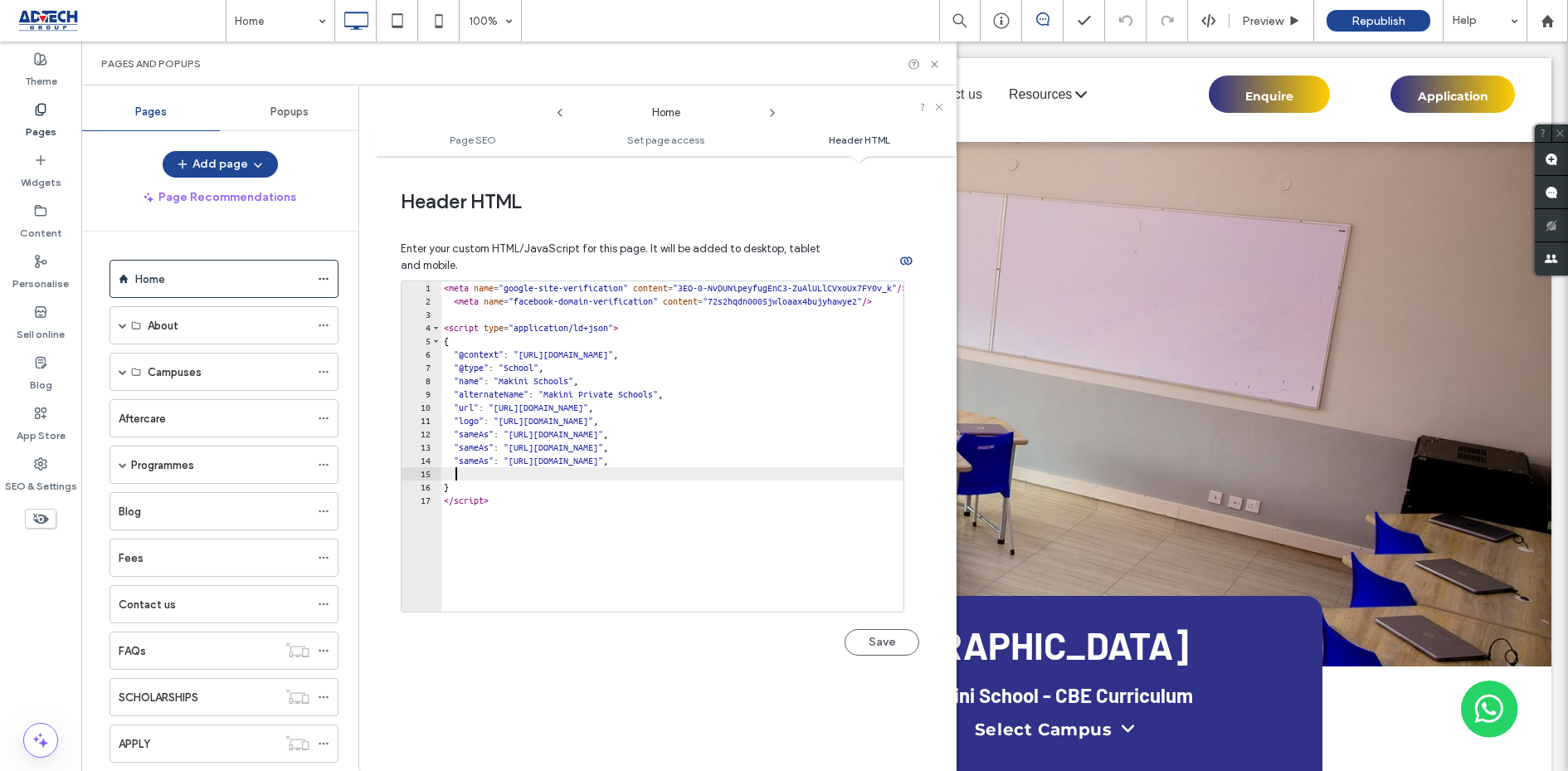
paste textarea "**********"
type textarea "**********"
drag, startPoint x: 769, startPoint y: 470, endPoint x: 441, endPoint y: 470, distance: 328.0
click at [440, 470] on div "< meta name = "google-site-verification" content = "3EO-0-NvDUNipeyfugEnC3-ZuAl…" at bounding box center [733, 460] width 587 height 357
click at [669, 515] on div "< meta name = "google-site-verification" content = "3EO-0-NvDUNipeyfugEnC3-ZuAl…" at bounding box center [733, 460] width 587 height 357
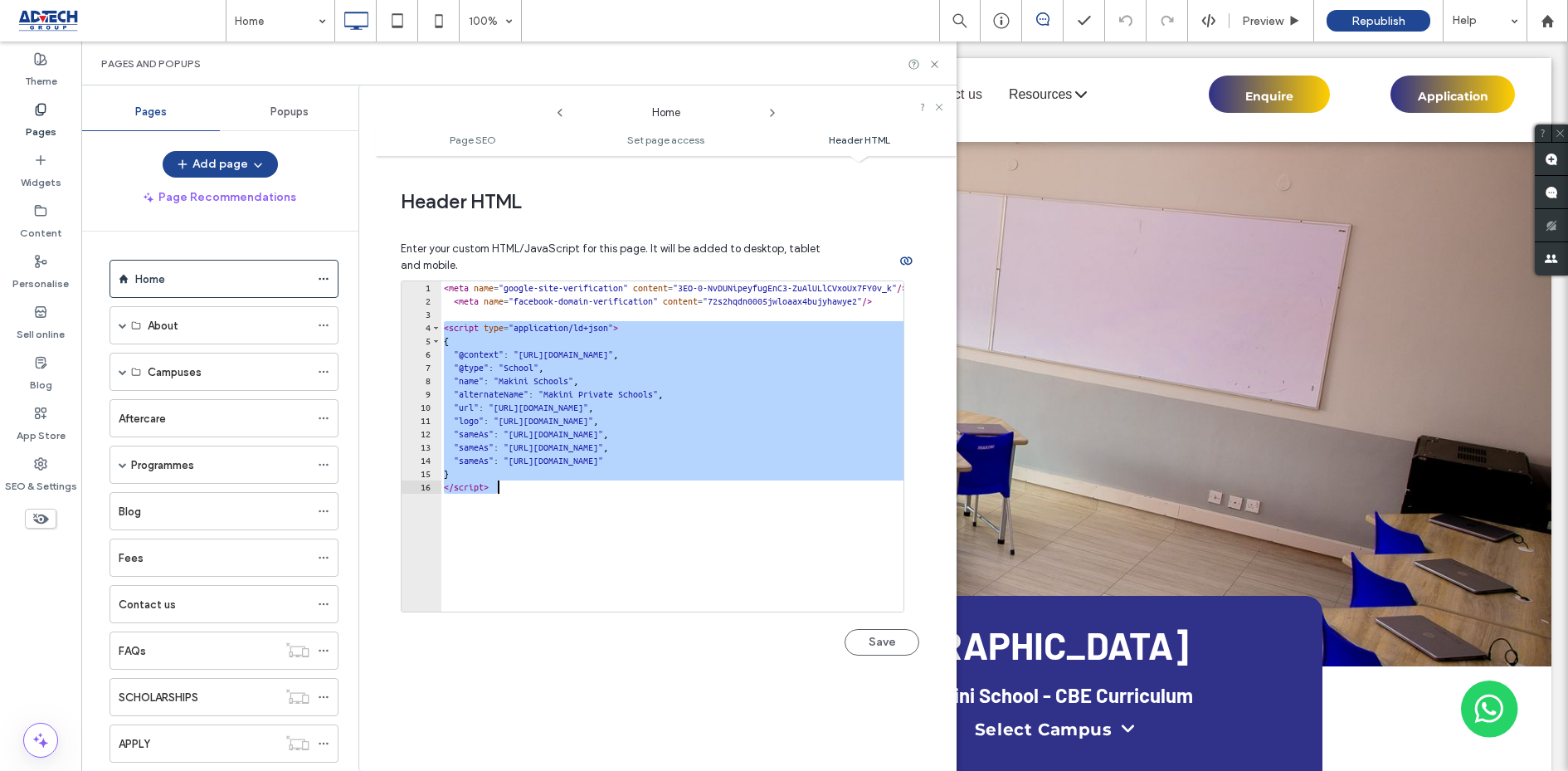
drag, startPoint x: 443, startPoint y: 322, endPoint x: 534, endPoint y: 504, distance: 203.5
click at [534, 505] on div "< meta name = "google-site-verification" content = "3EO-0-NvDUNipeyfugEnC3-ZuAl…" at bounding box center [733, 460] width 587 height 357
click at [469, 326] on div "< meta name = "google-site-verification" content = "3EO-0-NvDUNipeyfugEnC3-ZuAl…" at bounding box center [733, 460] width 587 height 357
drag, startPoint x: 445, startPoint y: 326, endPoint x: 620, endPoint y: 488, distance: 238.5
click at [621, 491] on div "< meta name = "google-site-verification" content = "3EO-0-NvDUNipeyfugEnC3-ZuAl…" at bounding box center [733, 460] width 587 height 357
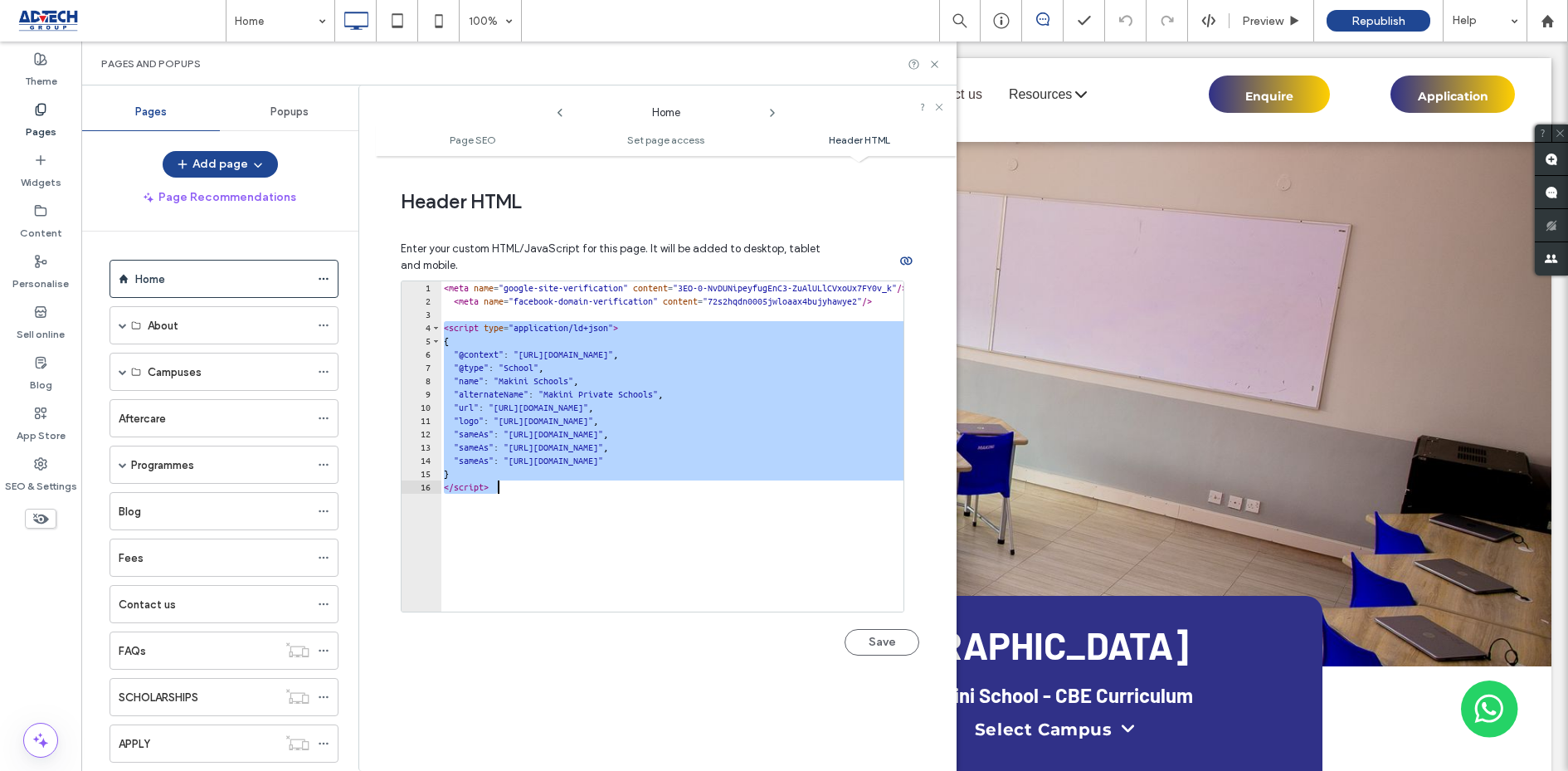
paste textarea "Cursor at row 16"
type textarea "*********"
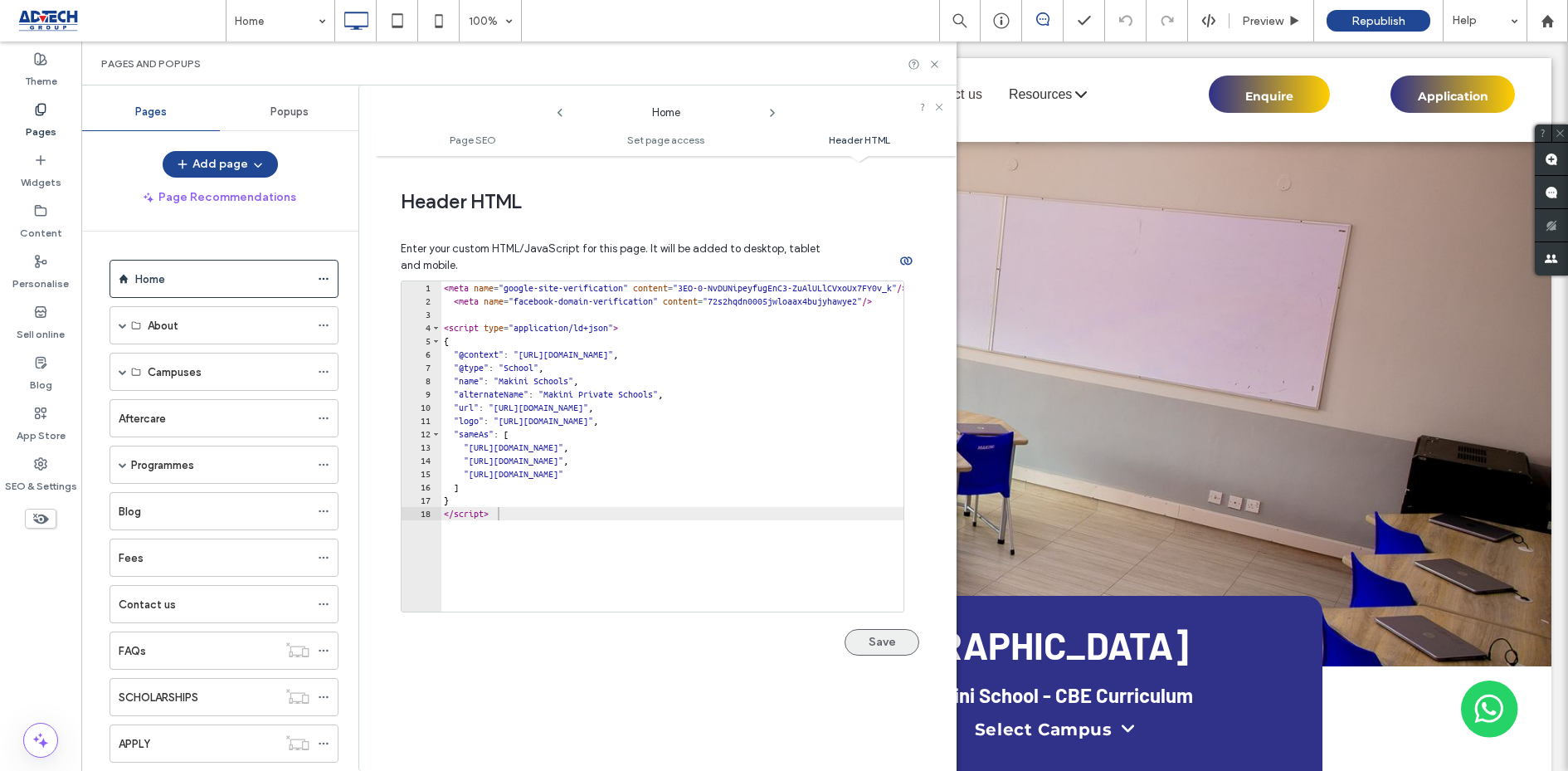
click at [875, 634] on button "Save" at bounding box center [881, 643] width 74 height 27
click at [1367, 21] on span "Republish" at bounding box center [1378, 21] width 54 height 14
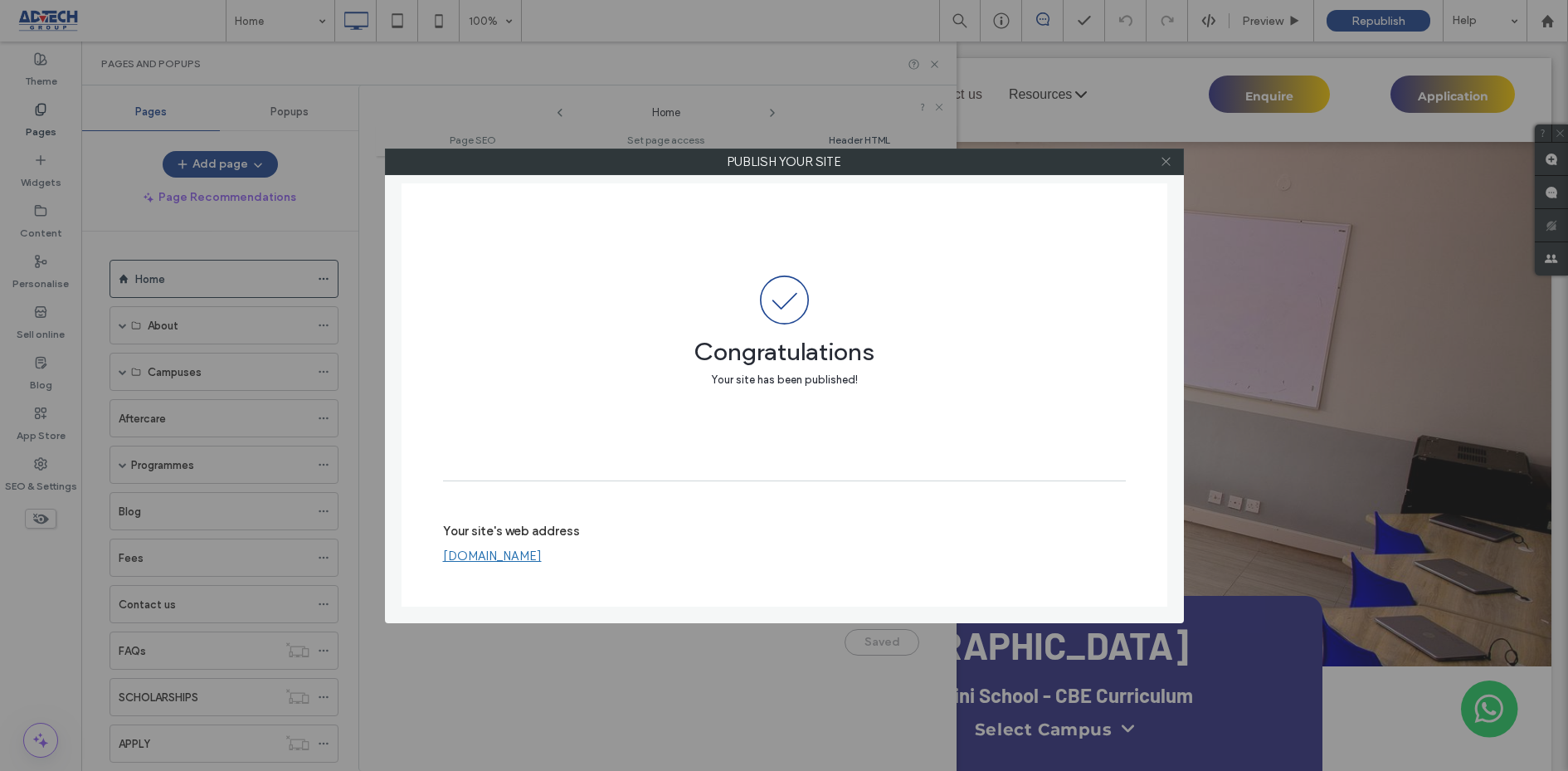
click at [1169, 159] on icon at bounding box center [1166, 161] width 13 height 13
